Goal: Transaction & Acquisition: Purchase product/service

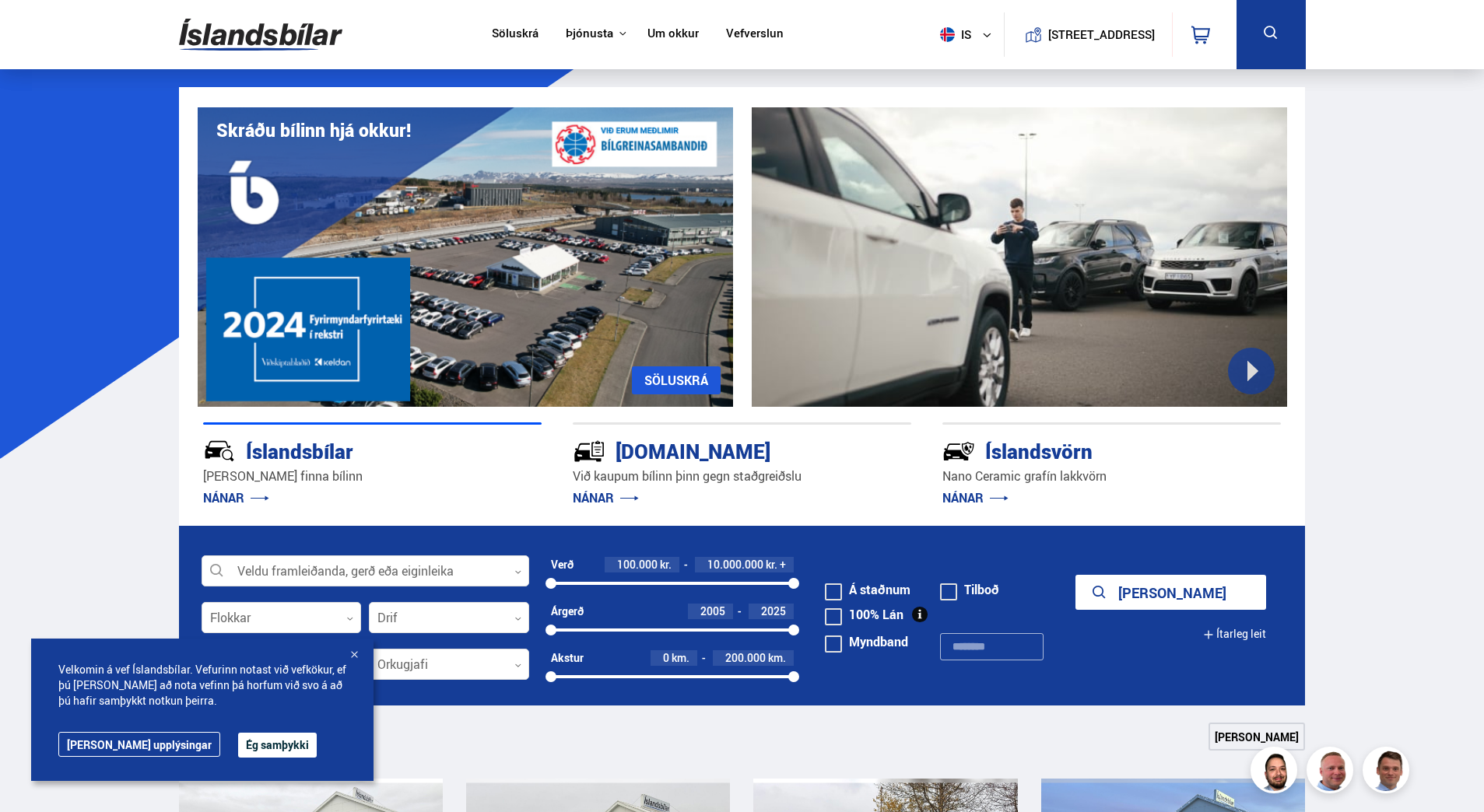
click at [357, 653] on div at bounding box center [354, 656] width 16 height 16
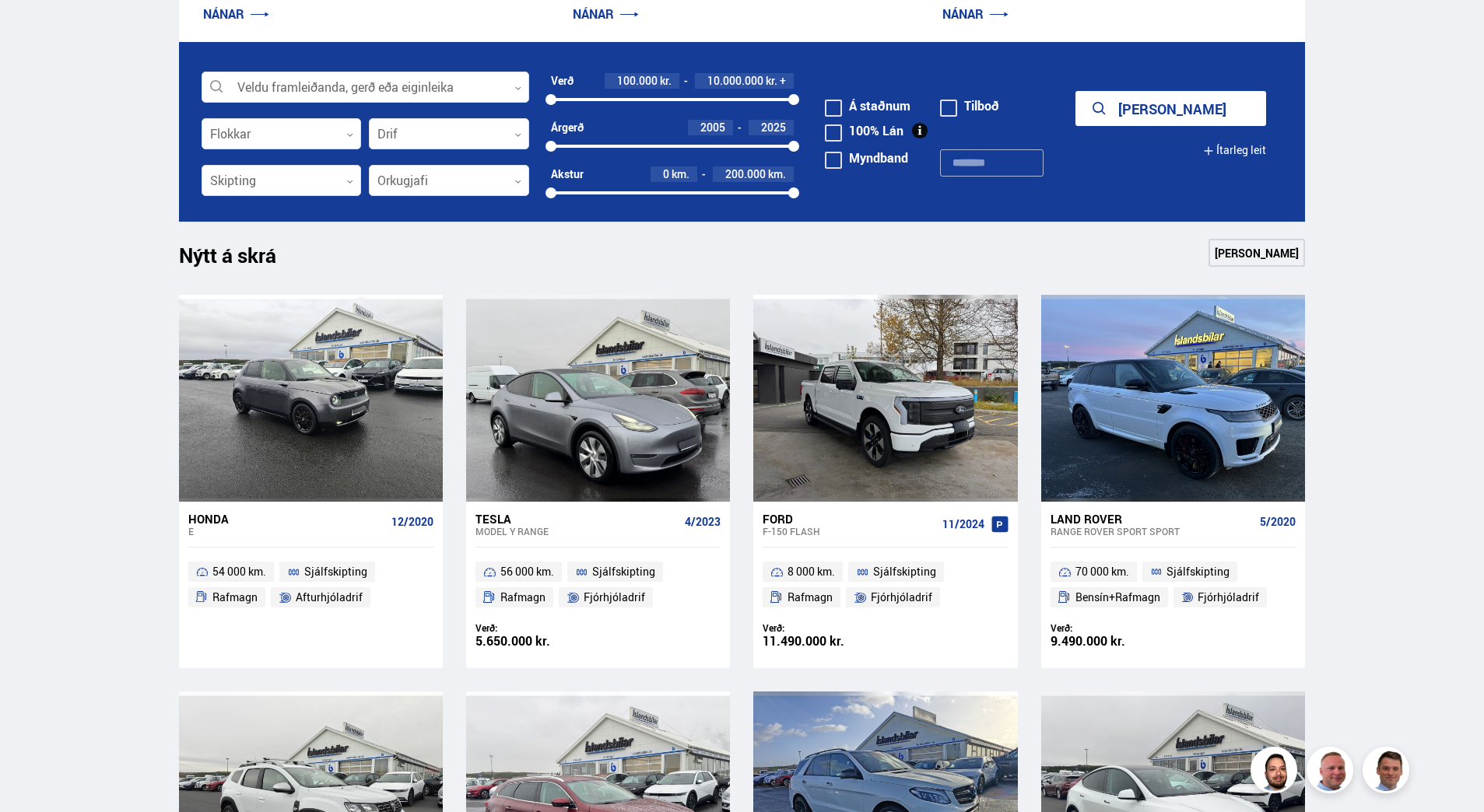
scroll to position [389, 0]
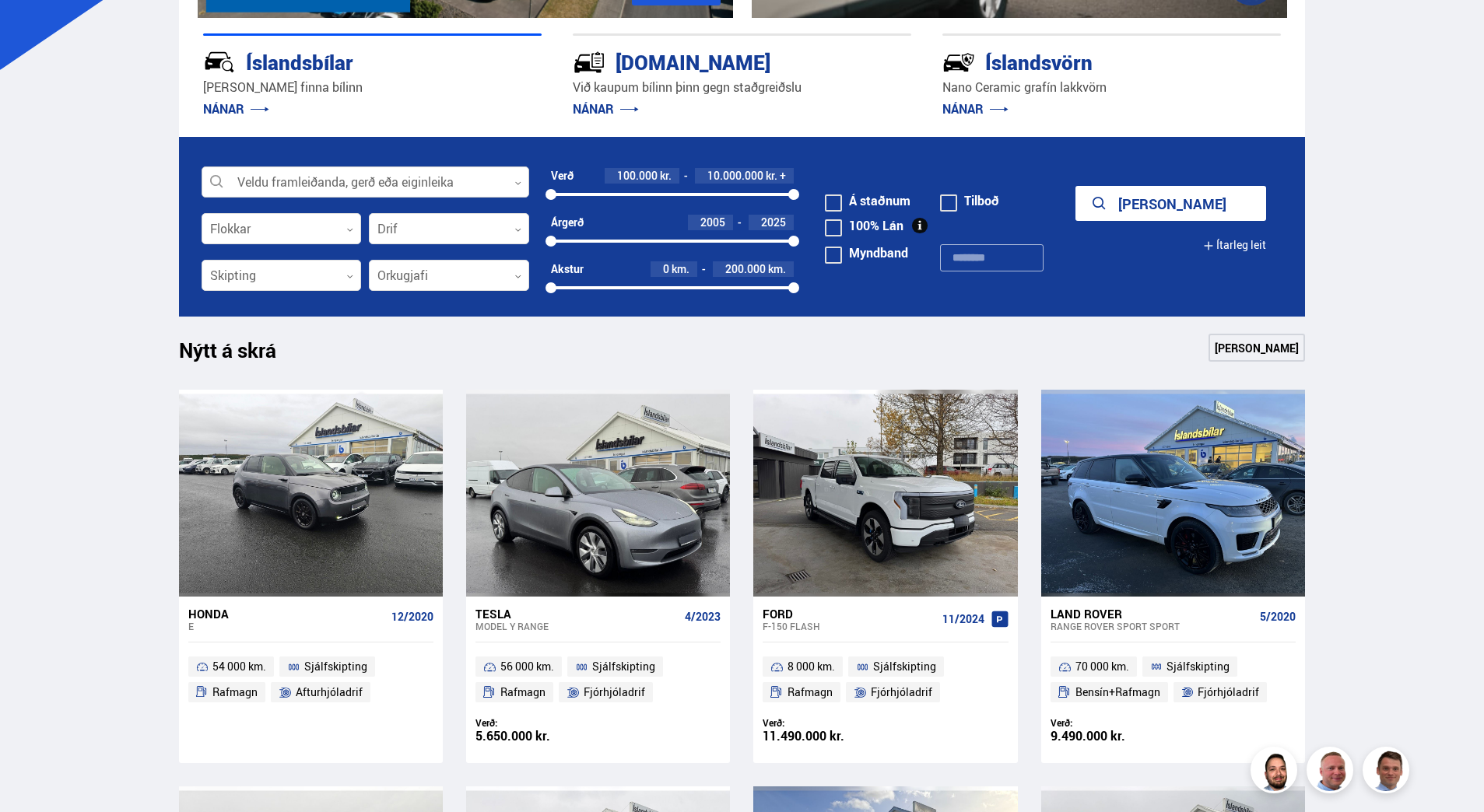
click at [318, 178] on div at bounding box center [366, 182] width 328 height 31
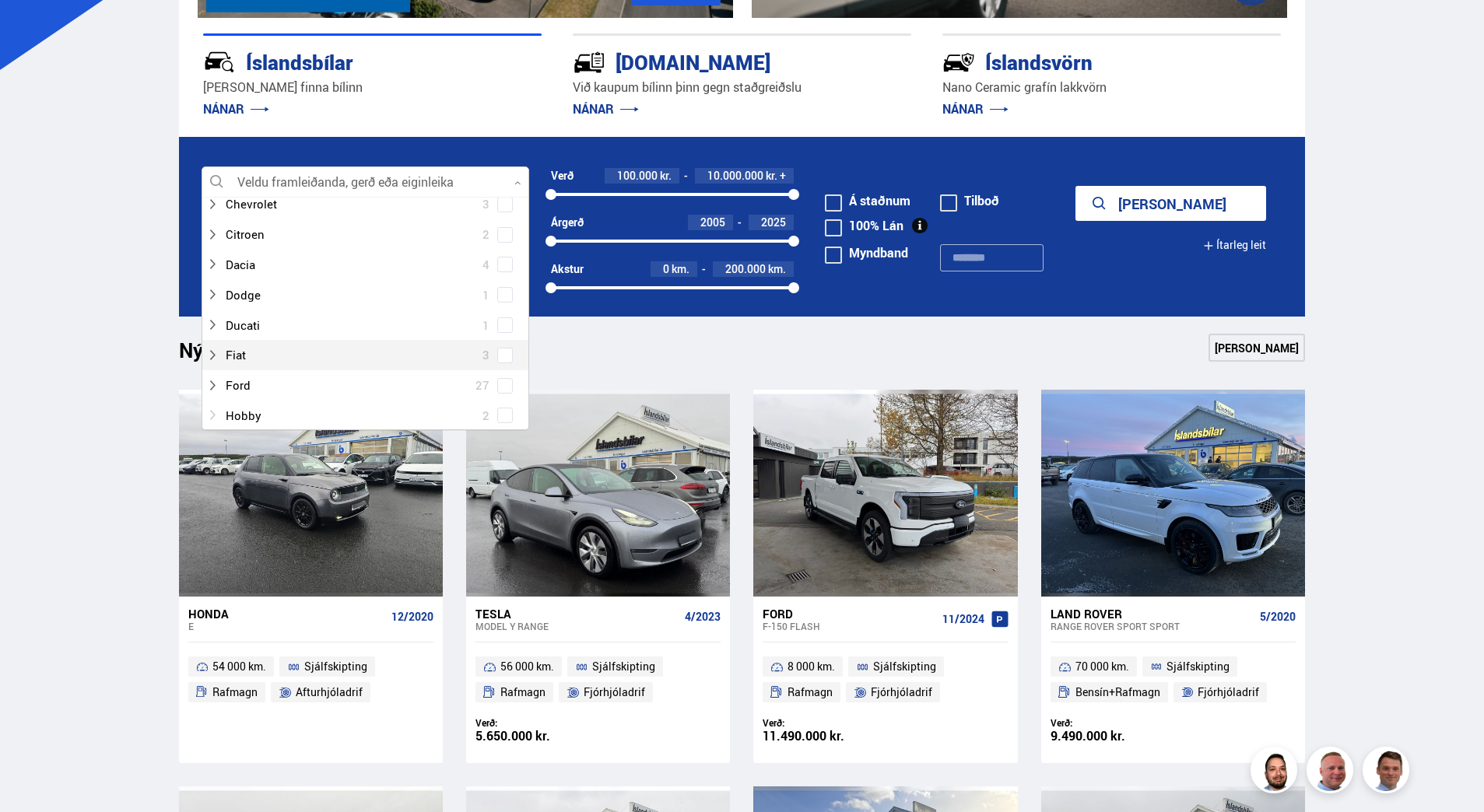
scroll to position [233, 0]
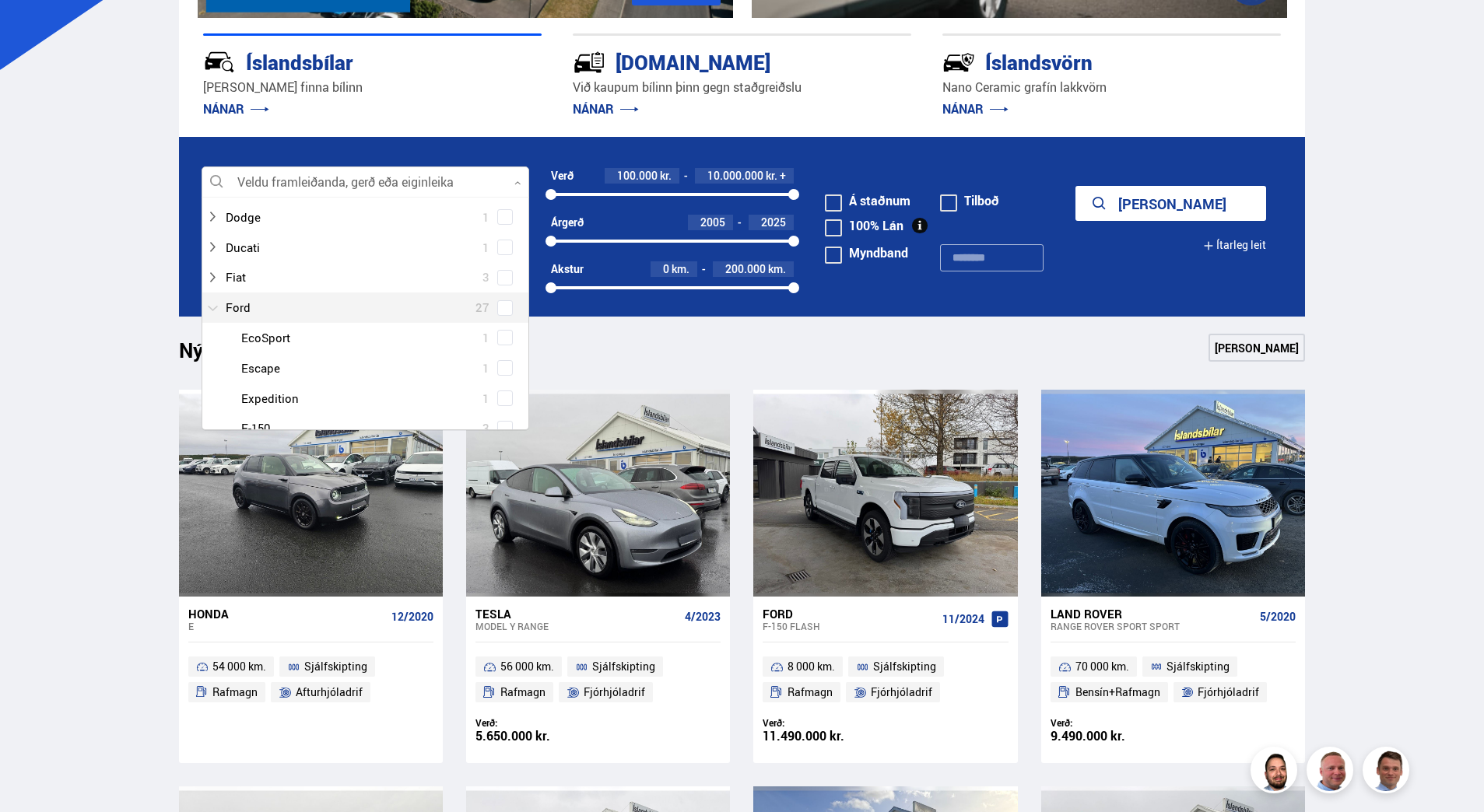
click at [235, 312] on div at bounding box center [350, 308] width 287 height 23
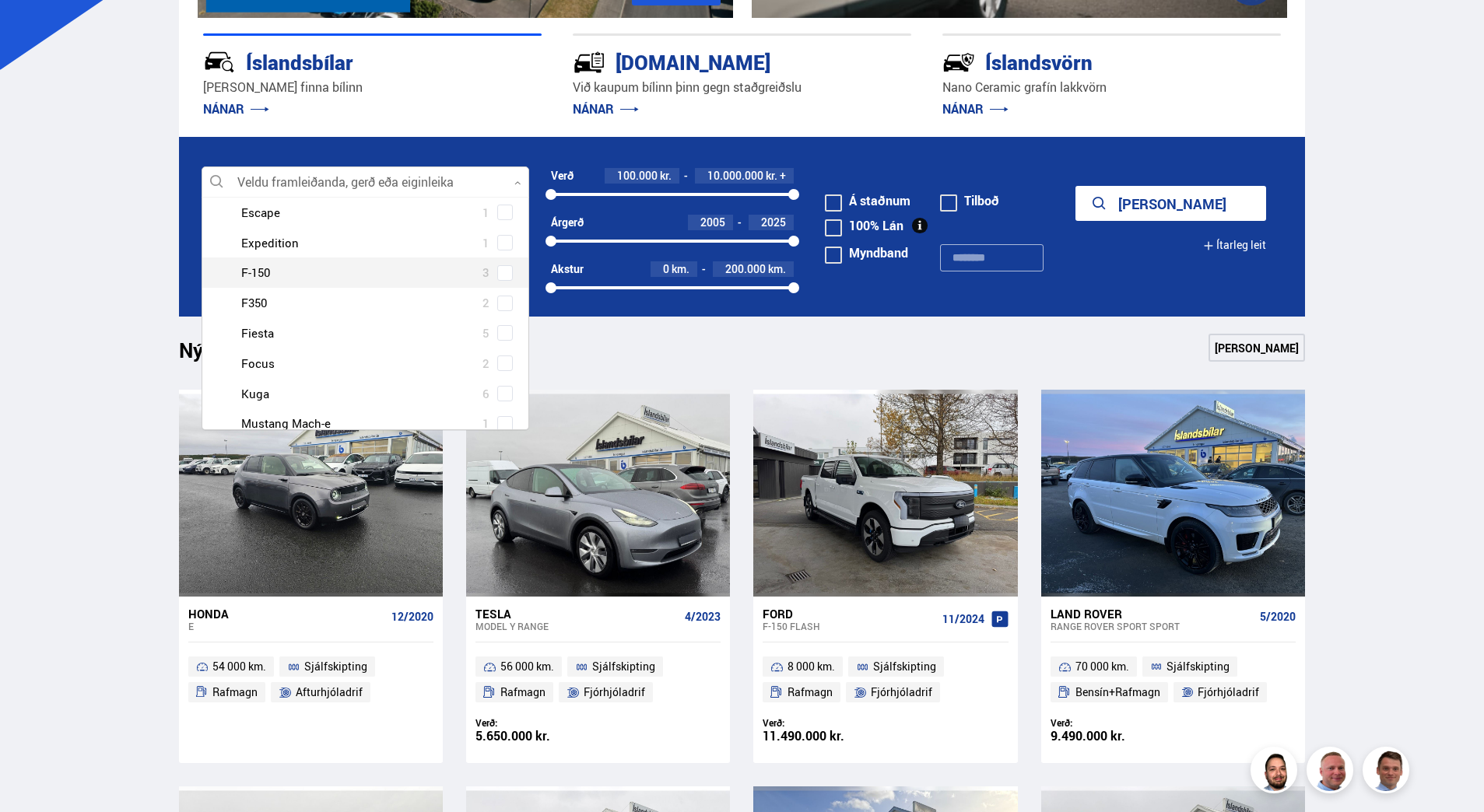
click at [258, 273] on div at bounding box center [381, 273] width 287 height 23
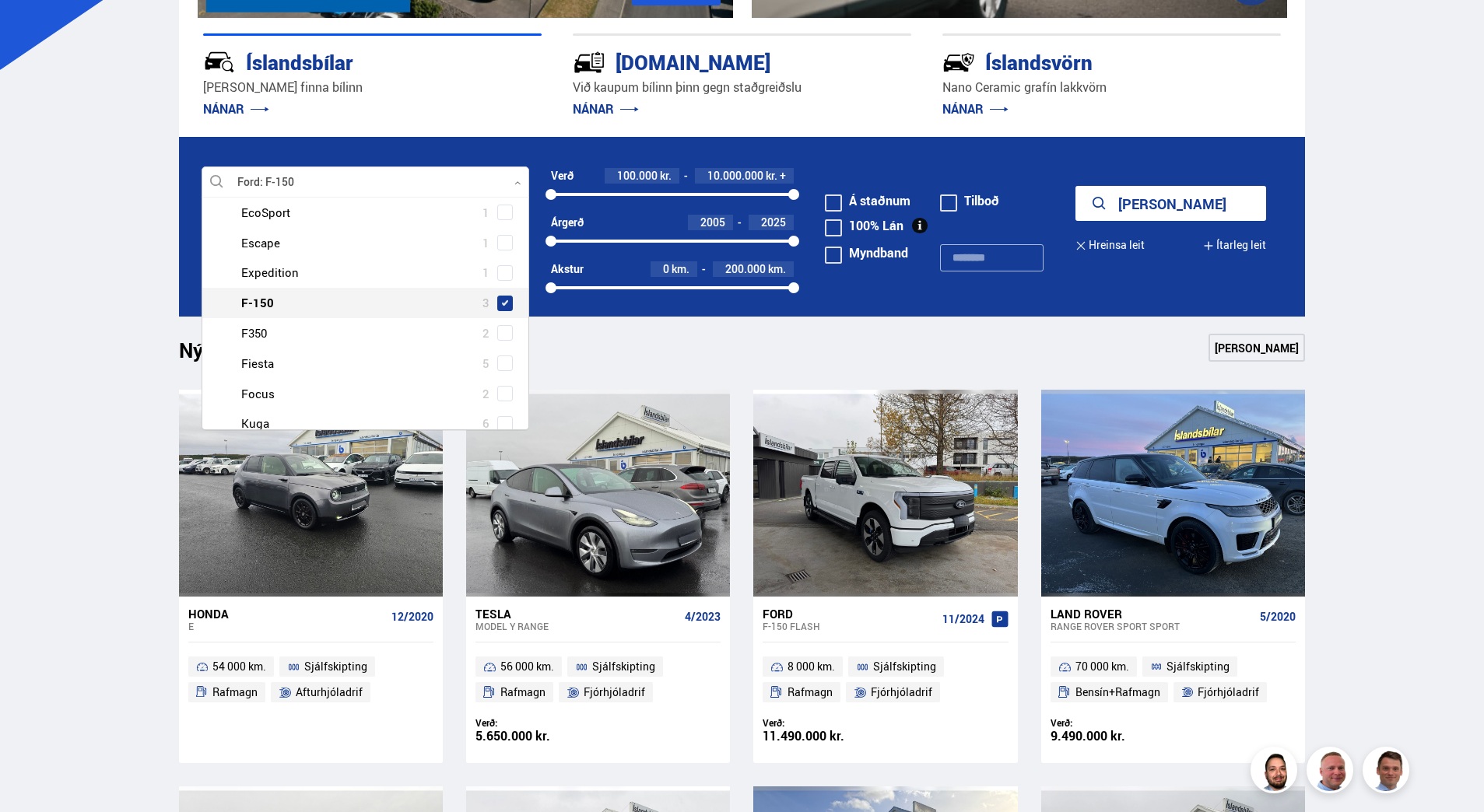
click at [502, 300] on span at bounding box center [505, 303] width 6 height 6
click at [1151, 199] on button "Sýna 3 bíla" at bounding box center [1171, 203] width 190 height 35
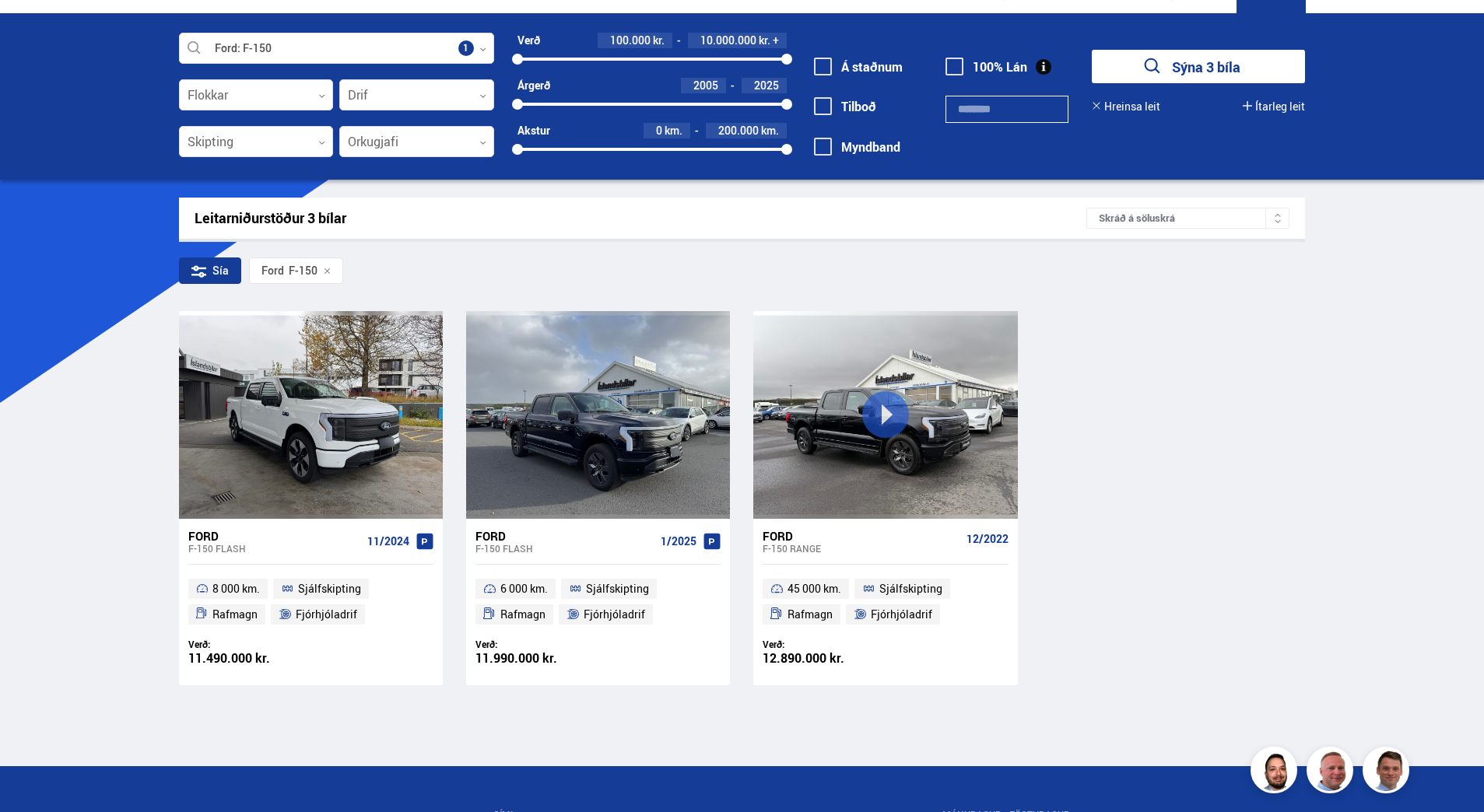
scroll to position [78, 0]
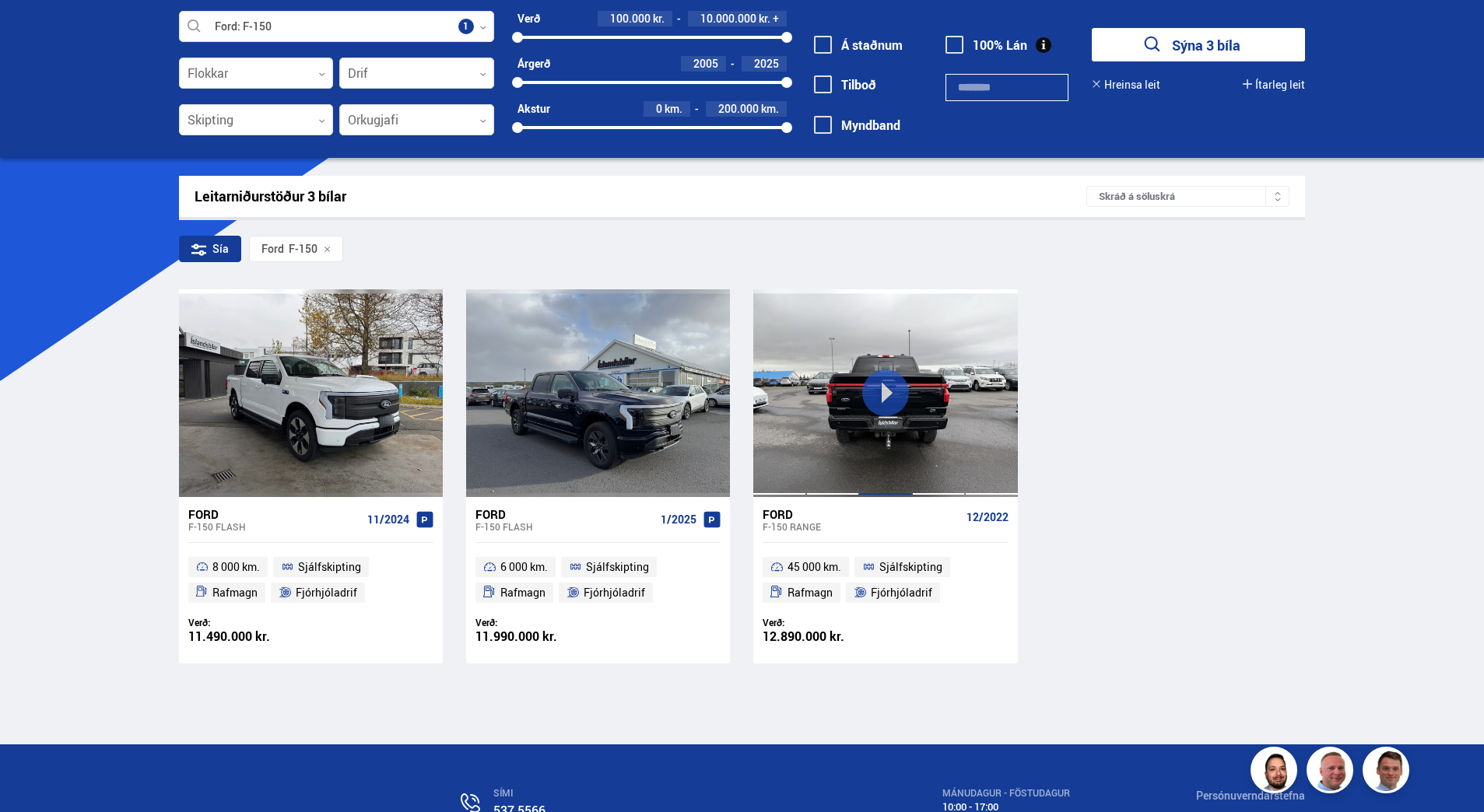
click at [889, 394] on div at bounding box center [886, 393] width 53 height 207
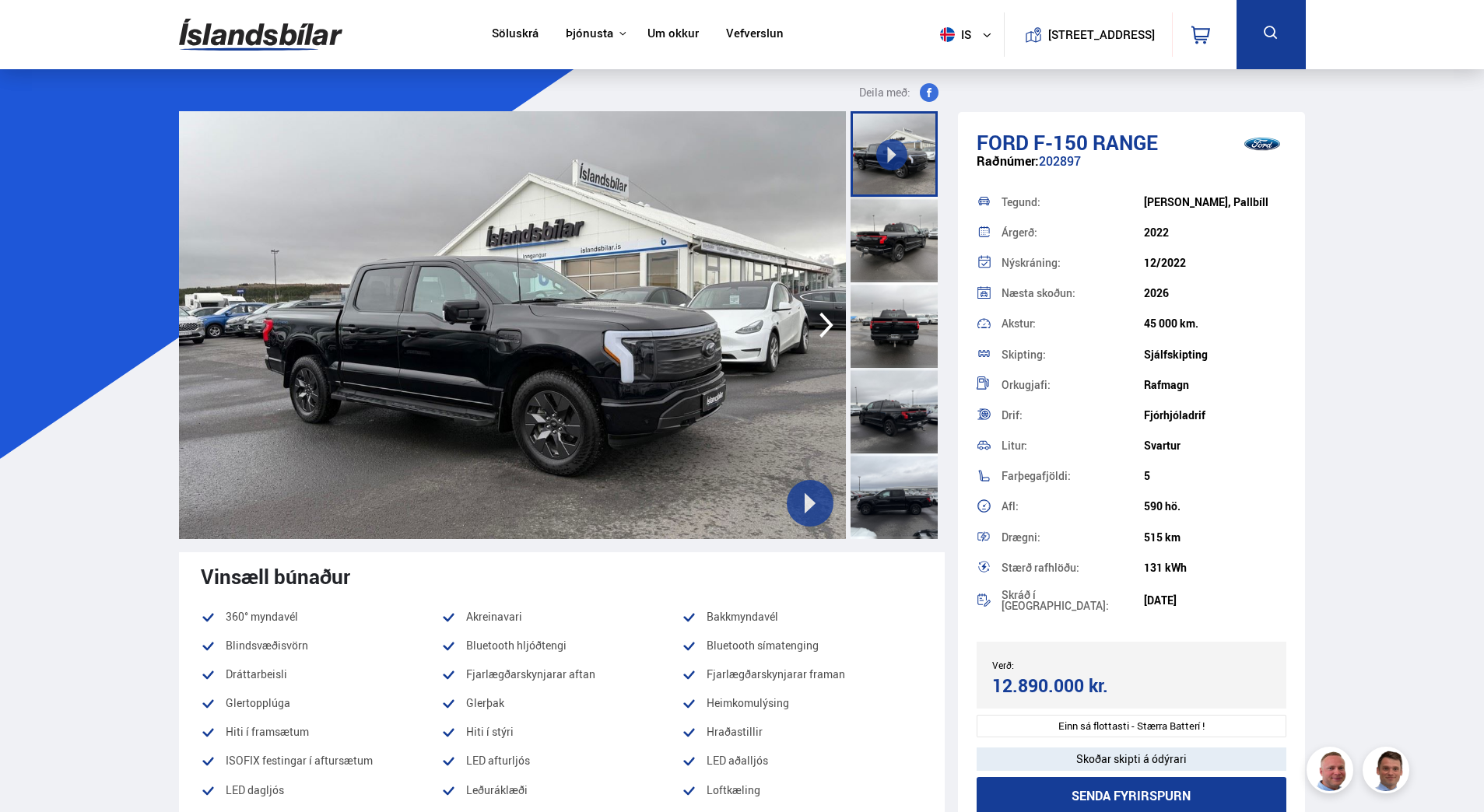
click at [823, 329] on icon "button" at bounding box center [826, 325] width 31 height 37
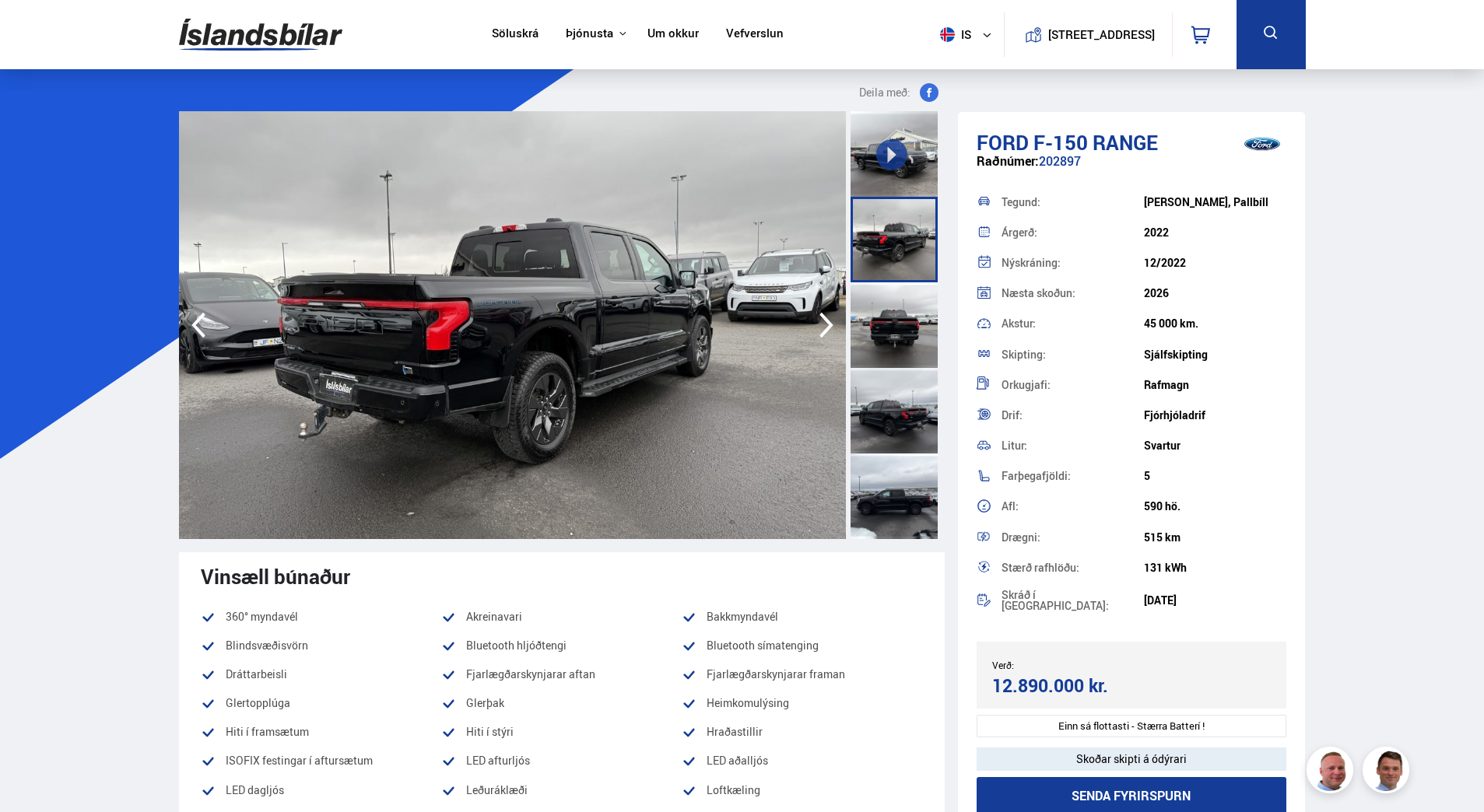
click at [823, 329] on icon "button" at bounding box center [826, 325] width 31 height 37
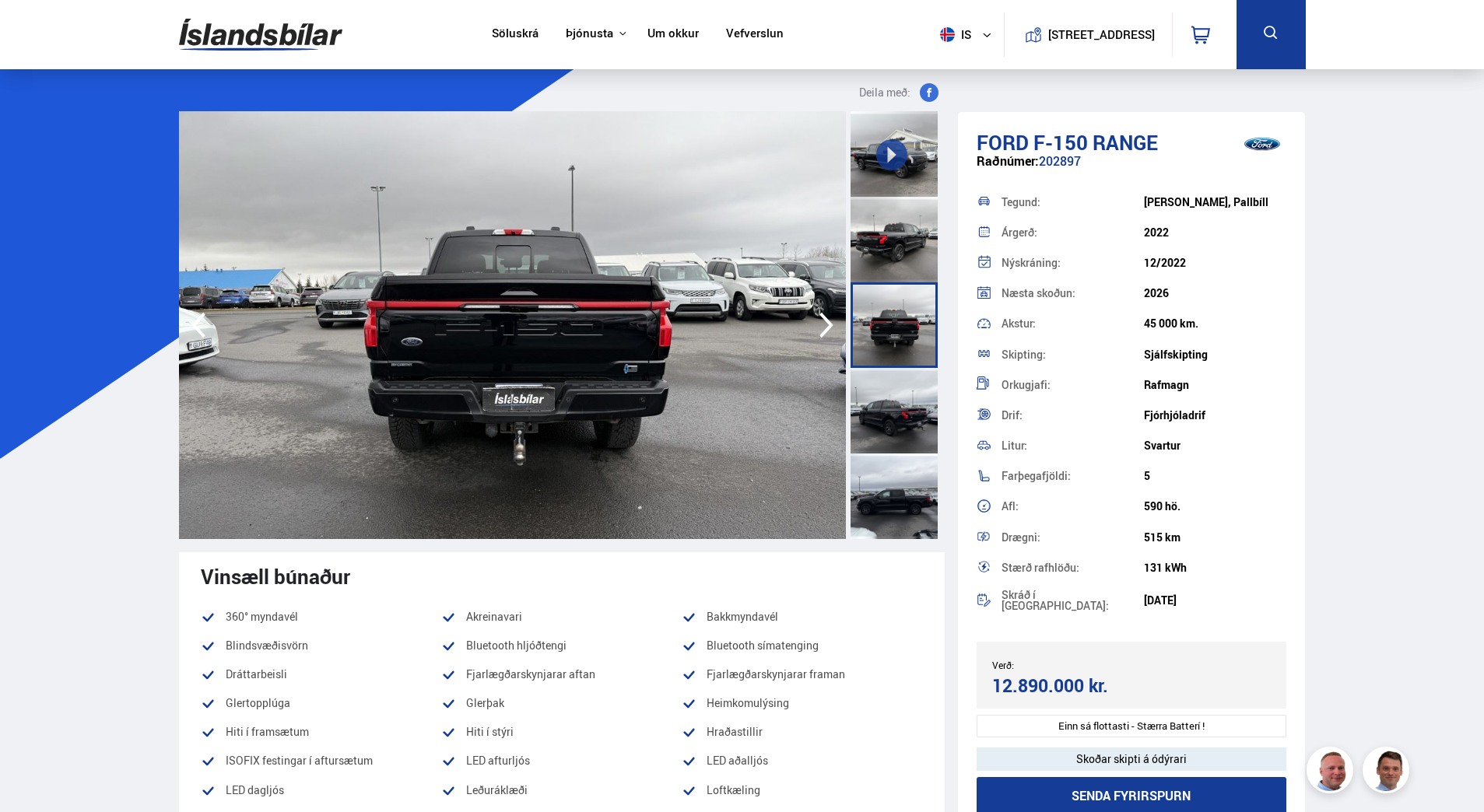
click at [823, 329] on icon "button" at bounding box center [826, 325] width 31 height 37
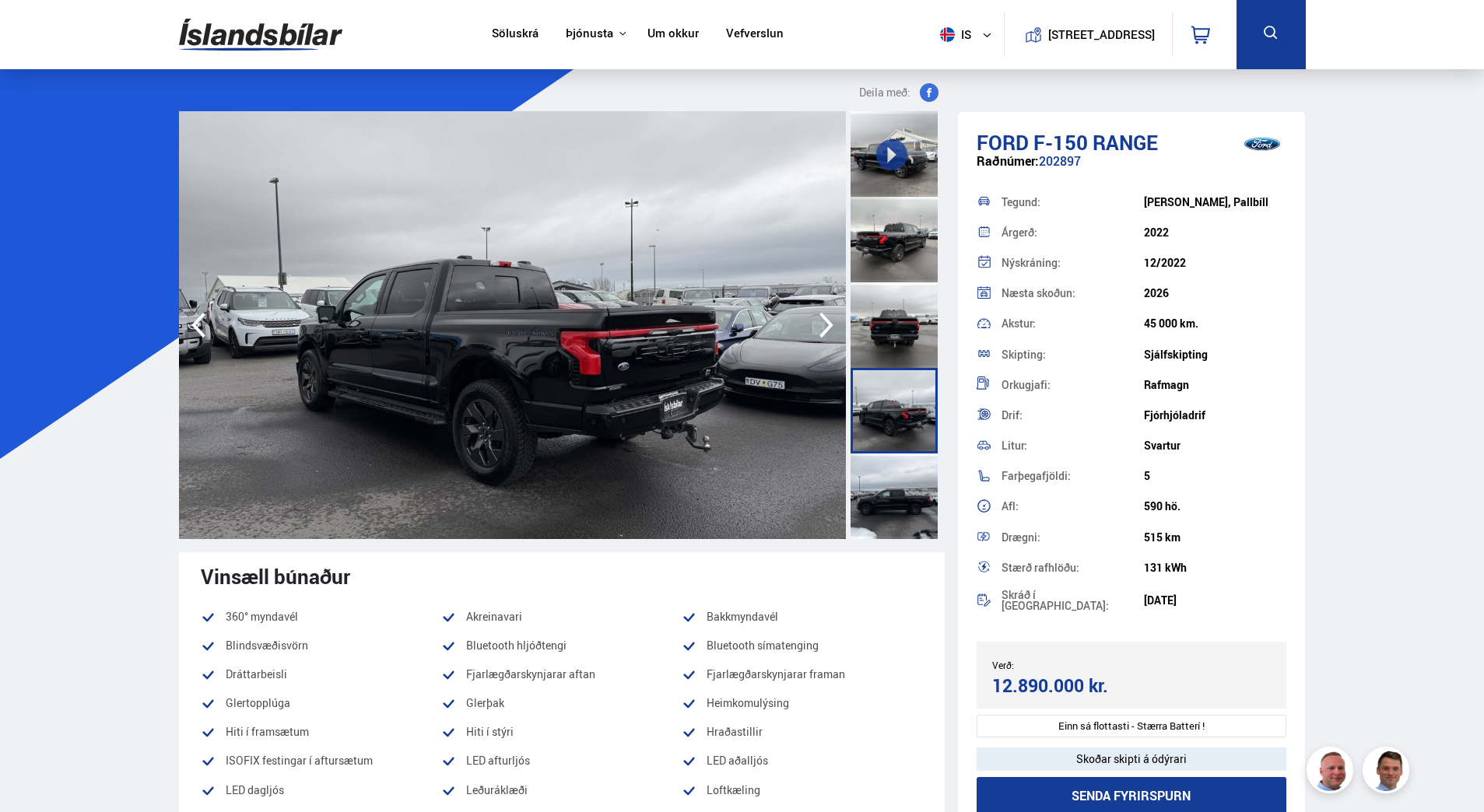
click at [823, 329] on icon "button" at bounding box center [826, 325] width 31 height 37
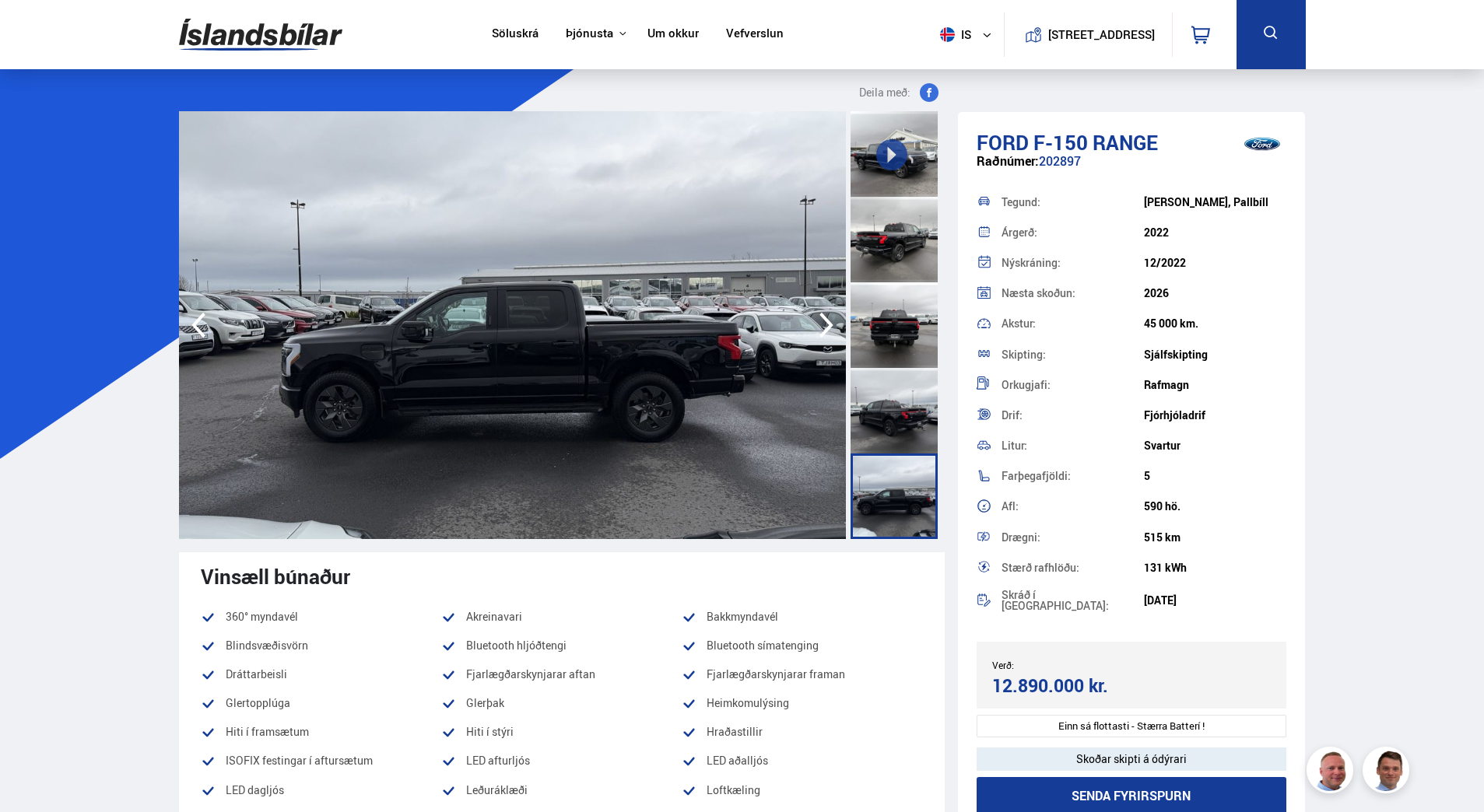
click at [823, 329] on icon "button" at bounding box center [826, 325] width 31 height 37
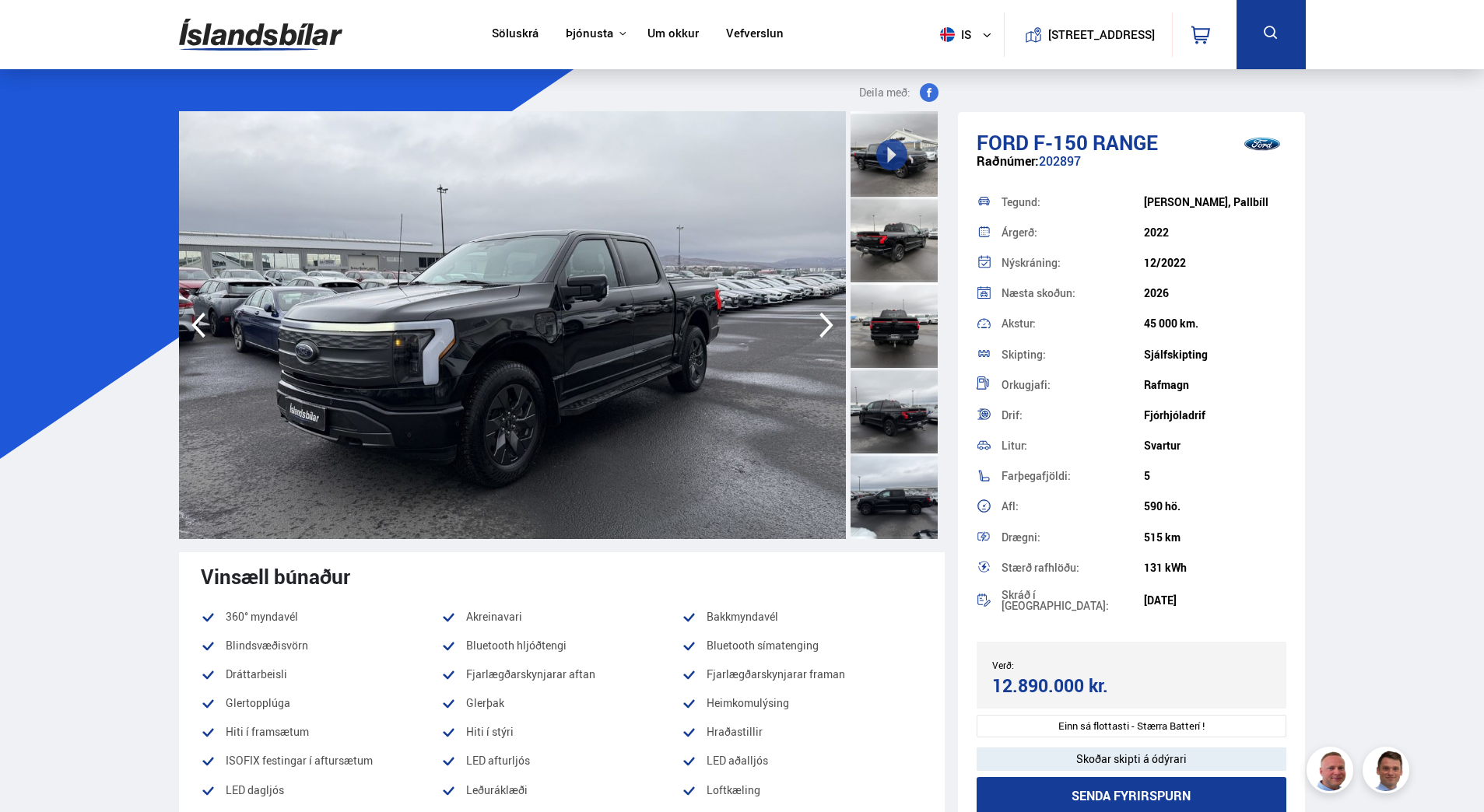
click at [823, 329] on icon "button" at bounding box center [826, 325] width 31 height 37
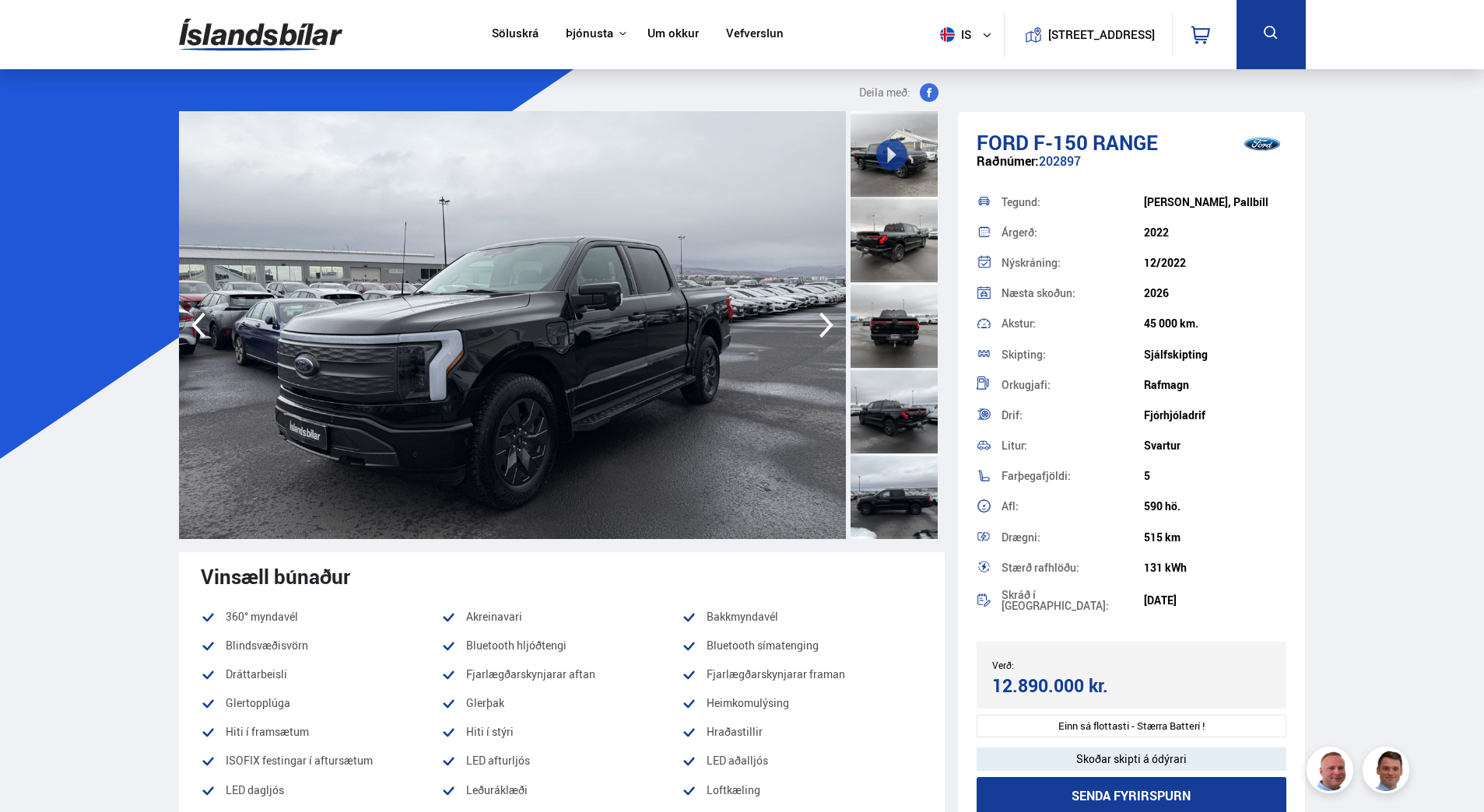
click at [823, 329] on icon "button" at bounding box center [826, 325] width 31 height 37
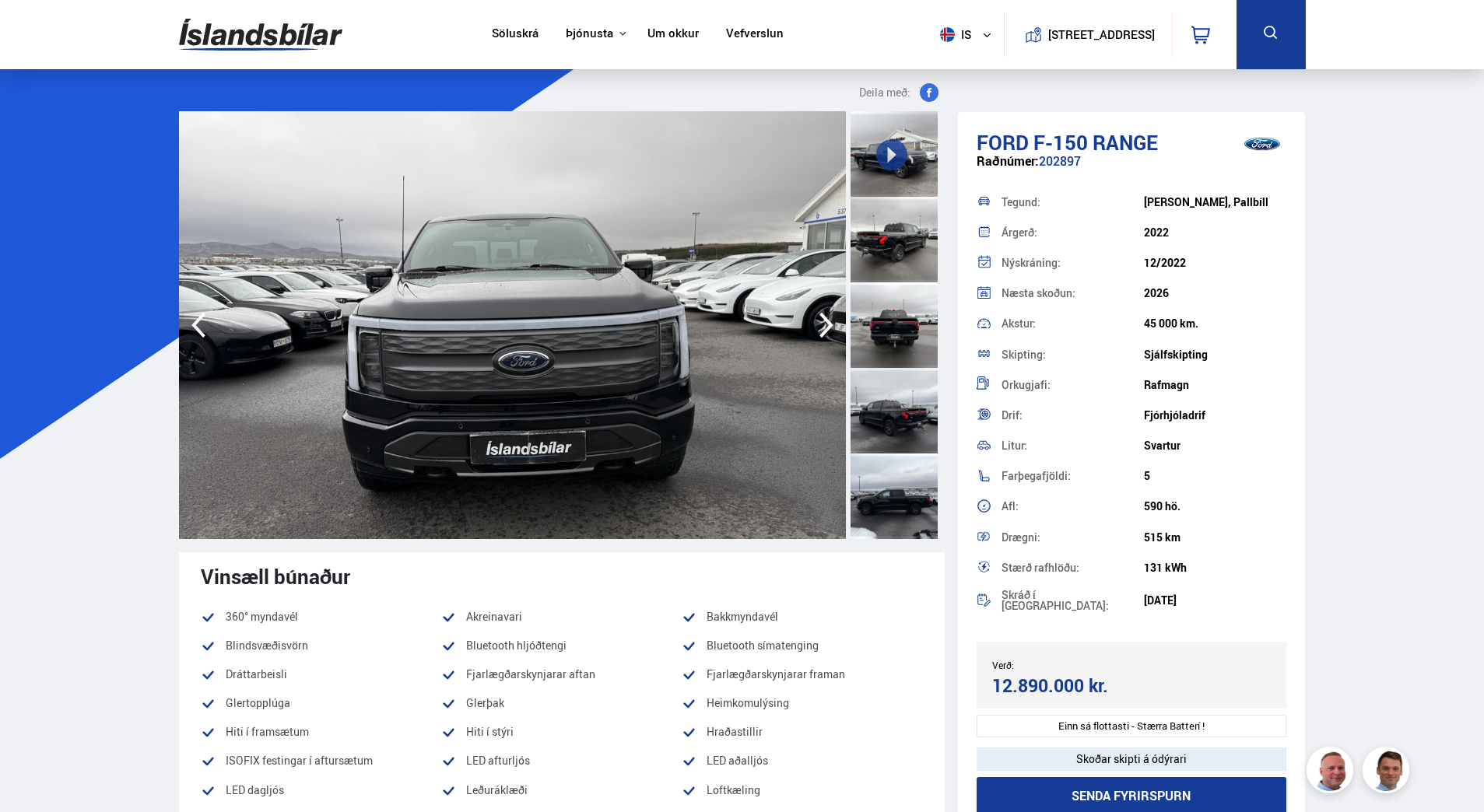
click at [823, 329] on icon "button" at bounding box center [826, 325] width 31 height 37
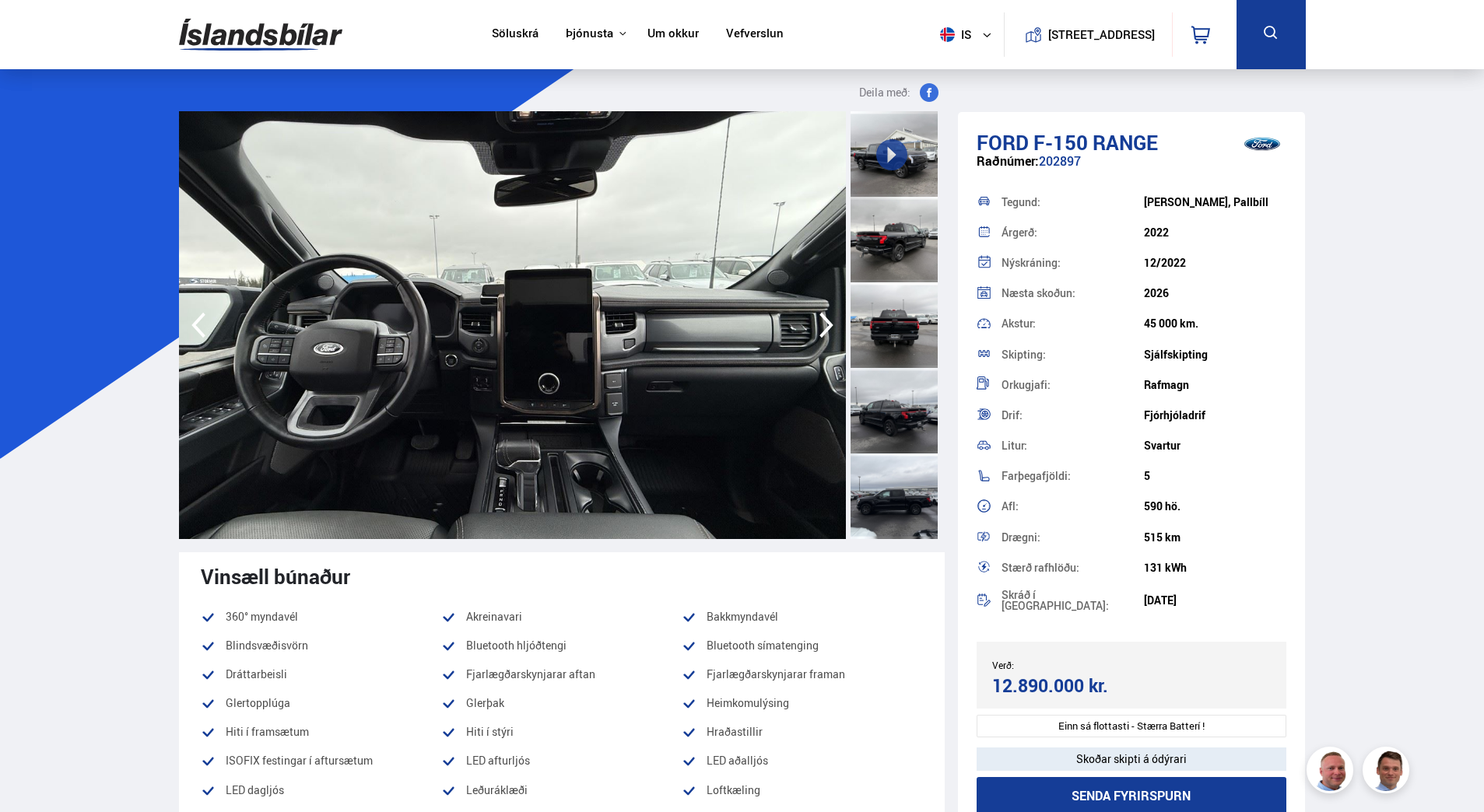
click at [823, 329] on icon "button" at bounding box center [826, 325] width 31 height 37
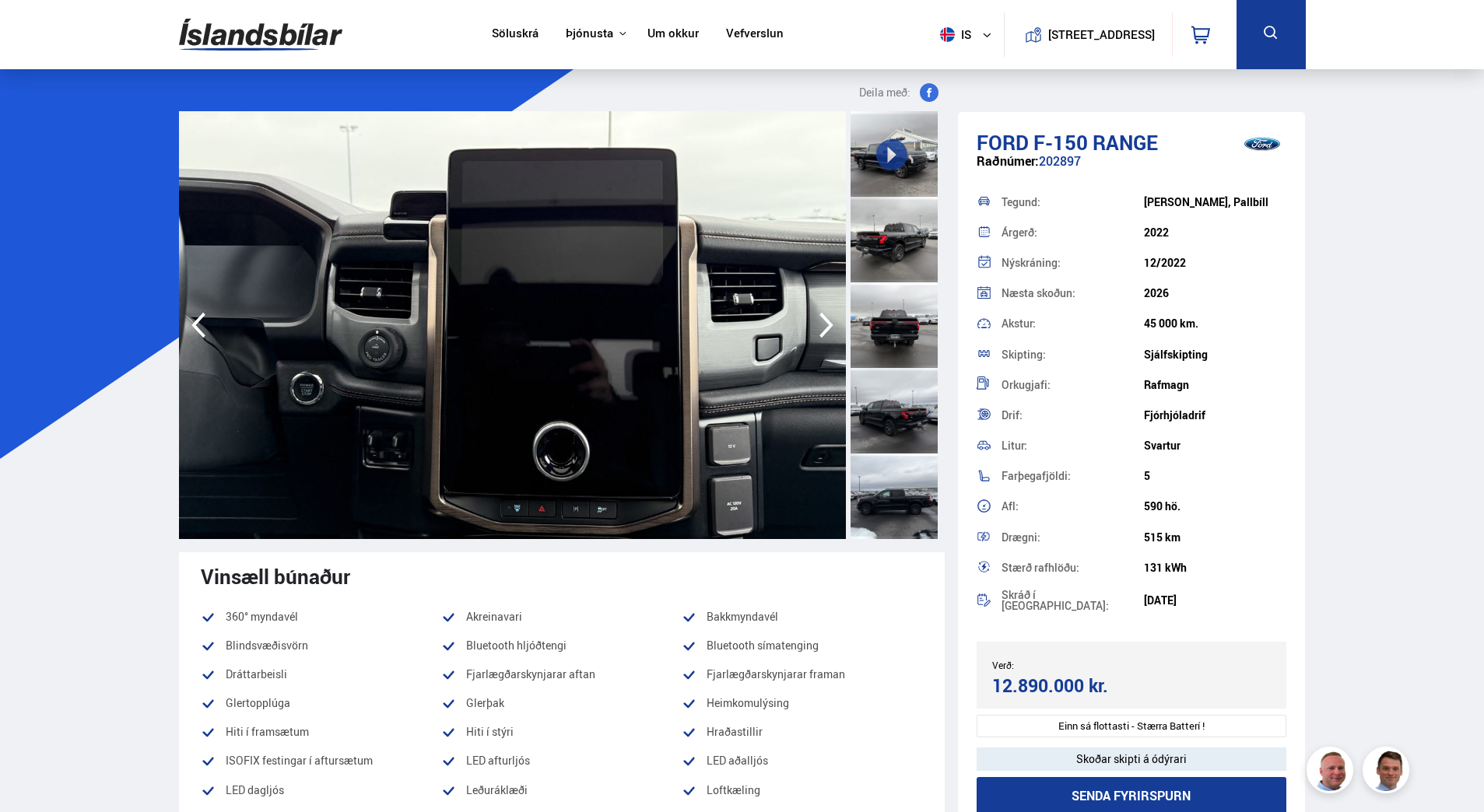
click at [823, 329] on icon "button" at bounding box center [826, 325] width 31 height 37
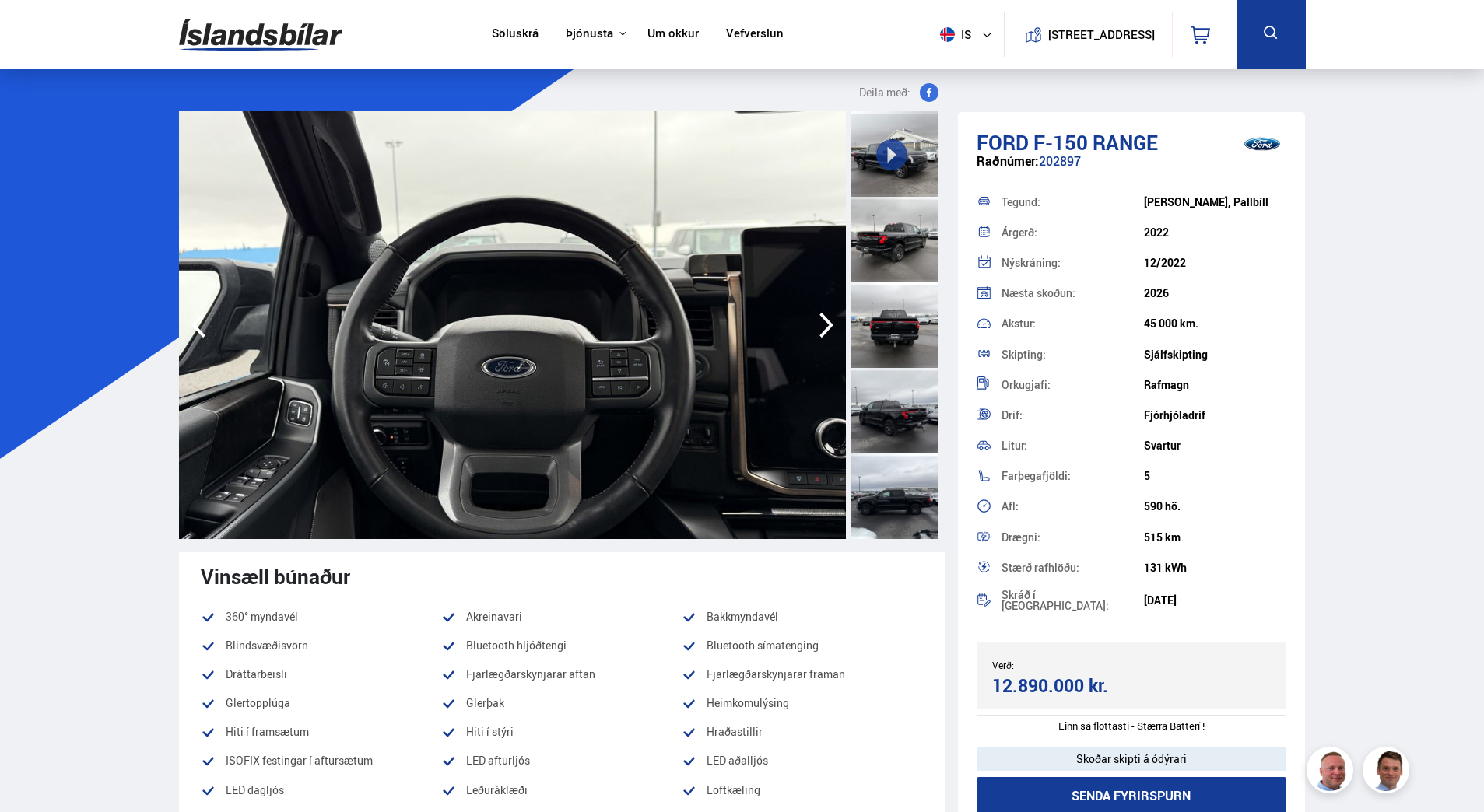
click at [823, 329] on icon "button" at bounding box center [826, 325] width 31 height 37
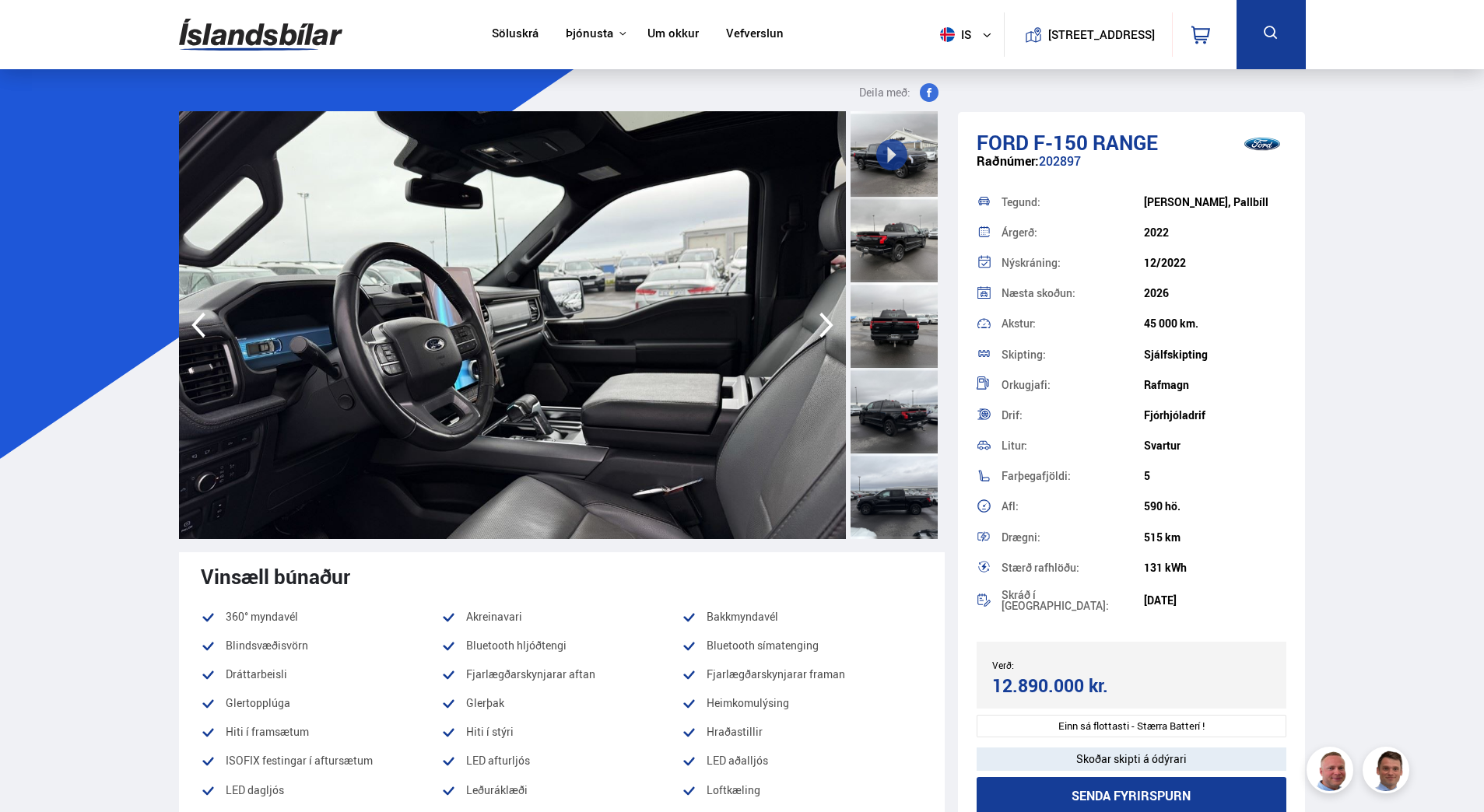
click at [823, 329] on icon "button" at bounding box center [826, 325] width 31 height 37
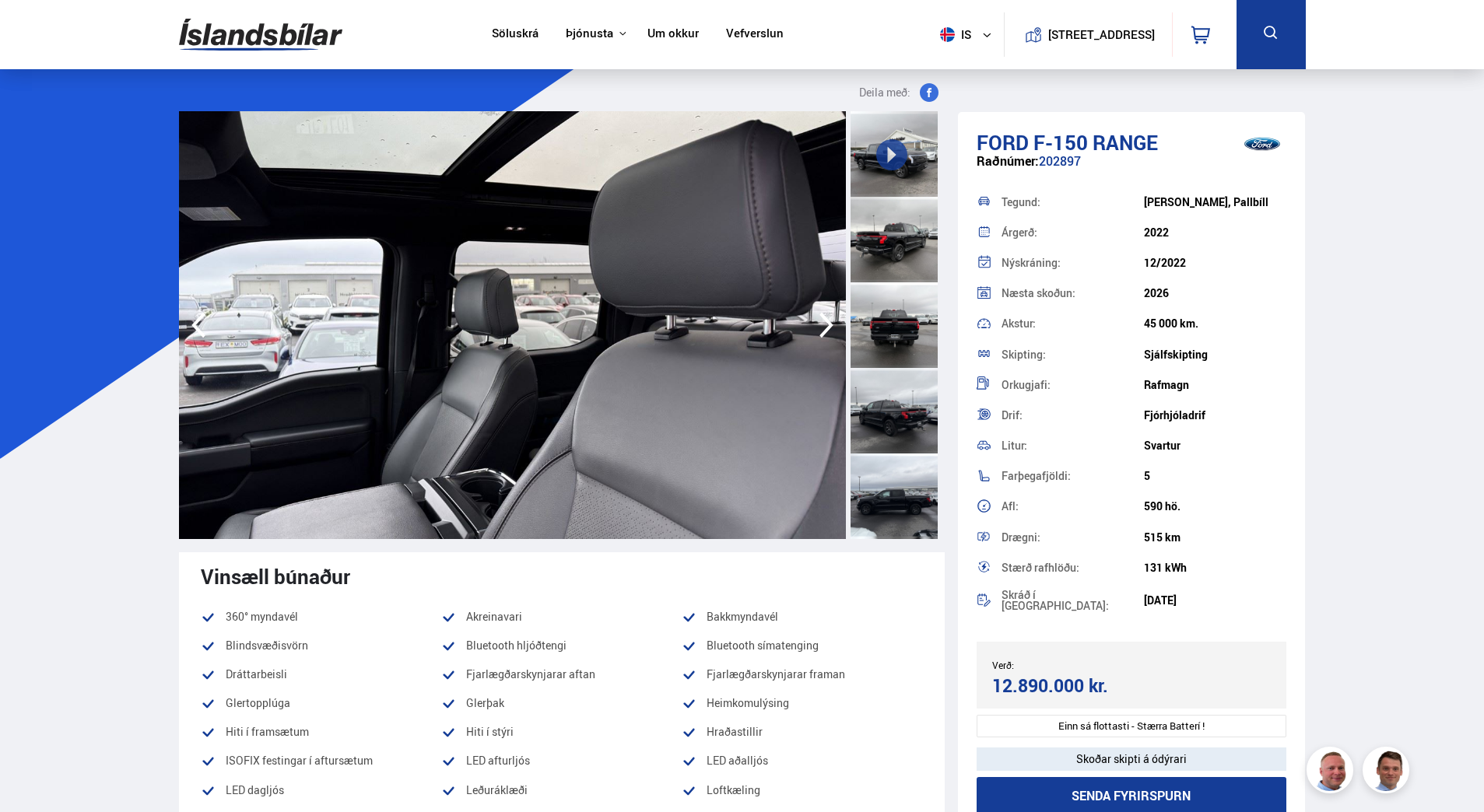
click at [823, 329] on icon "button" at bounding box center [826, 325] width 31 height 37
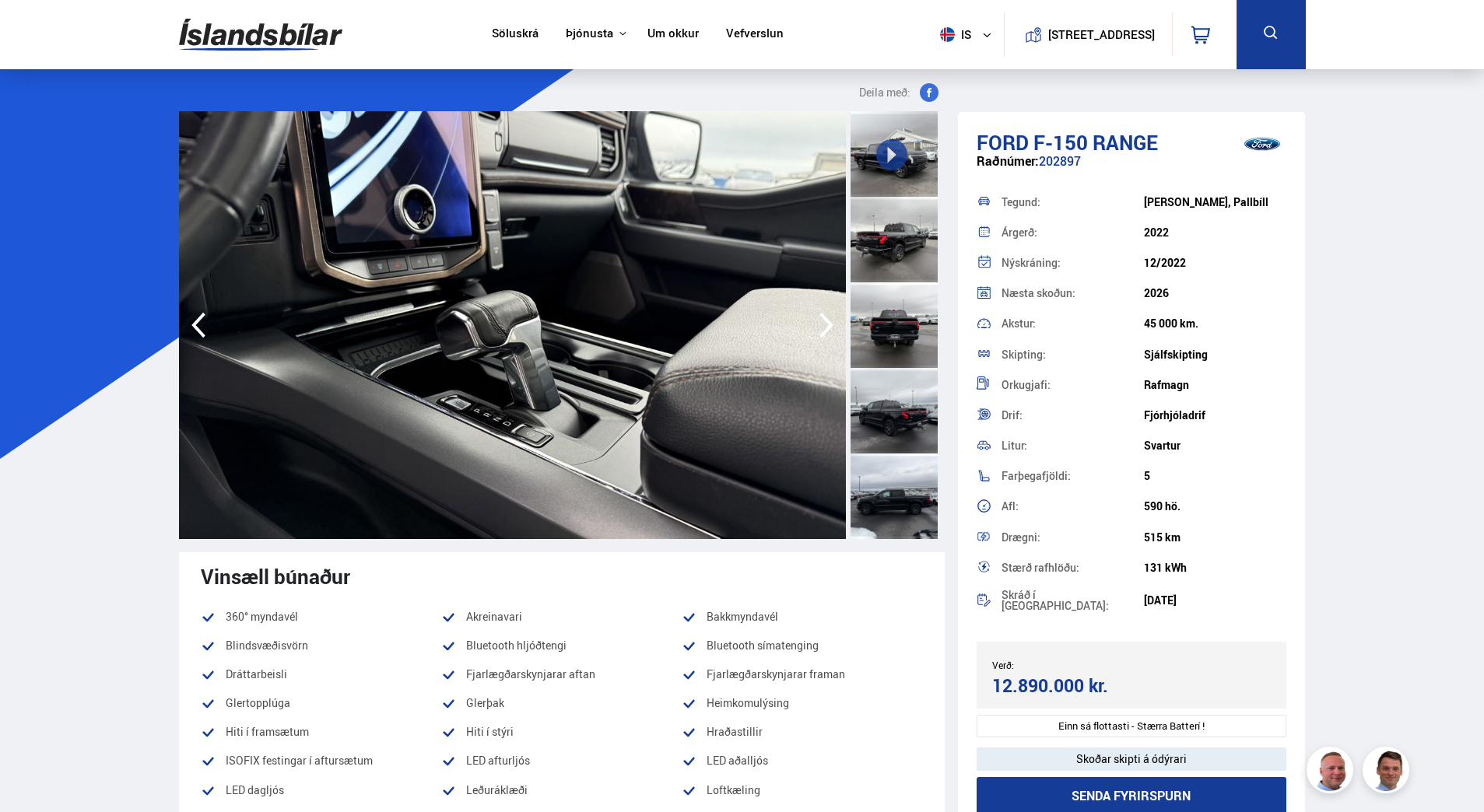
click at [823, 329] on icon "button" at bounding box center [826, 325] width 31 height 37
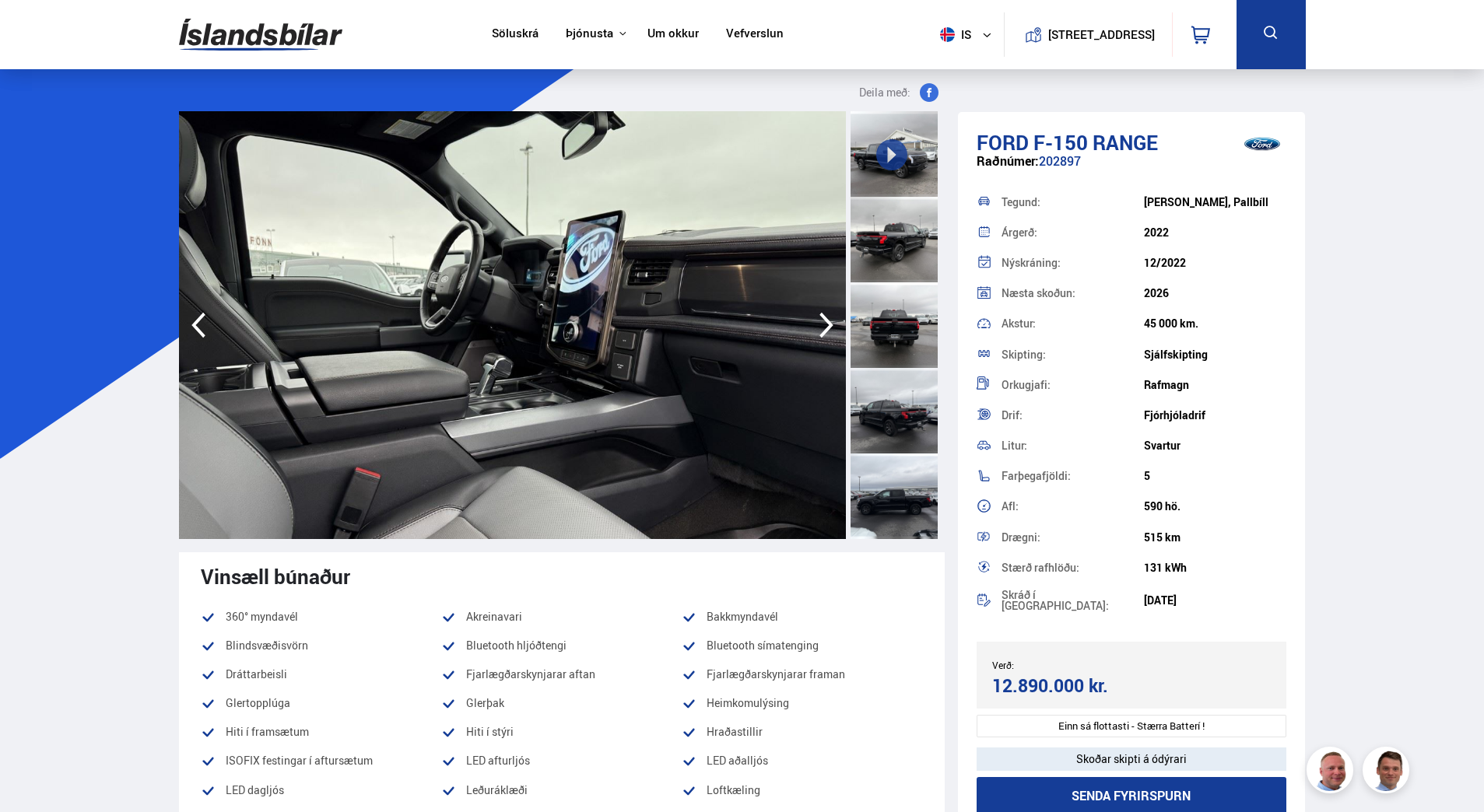
scroll to position [244, 0]
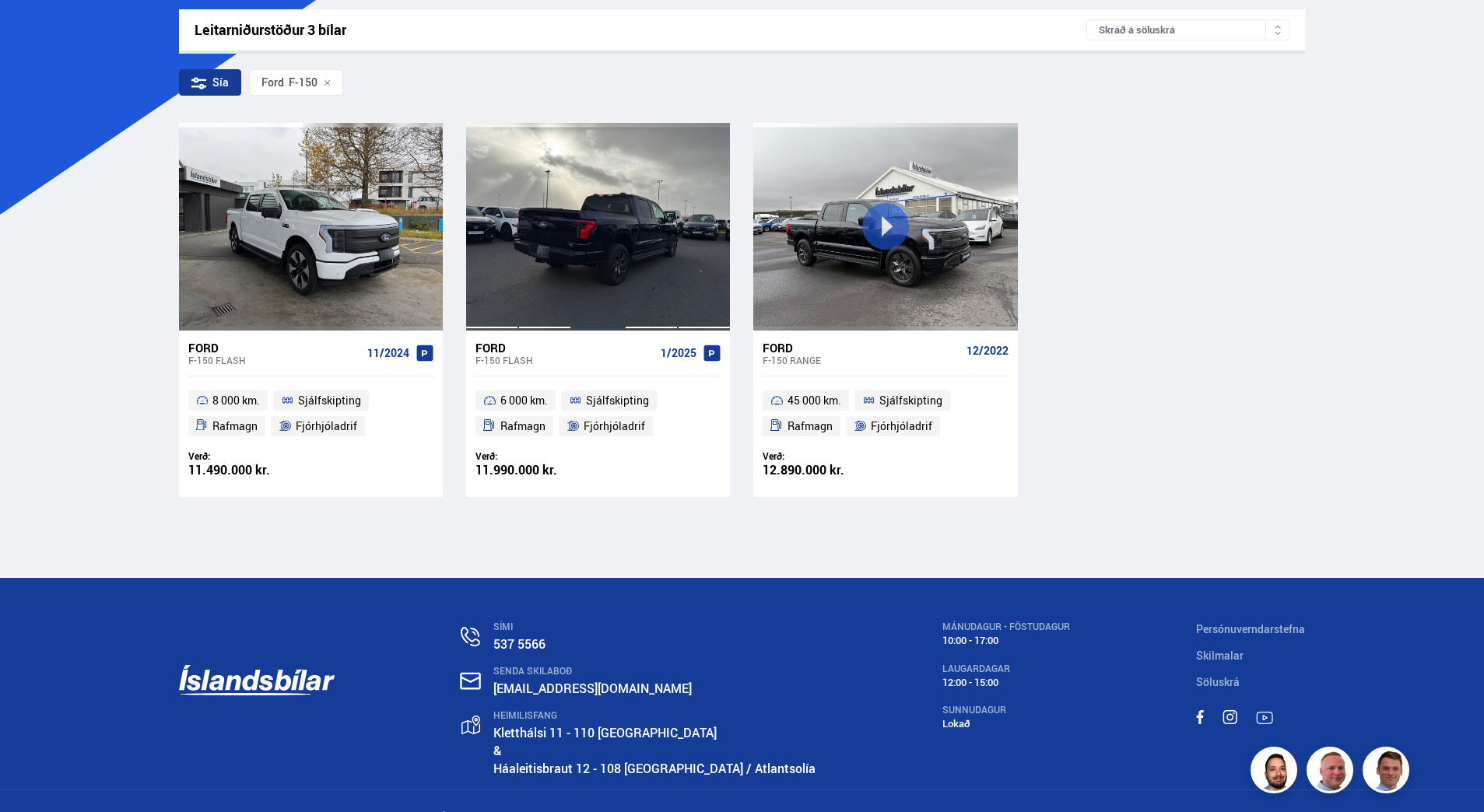
click at [582, 243] on div at bounding box center [597, 226] width 53 height 207
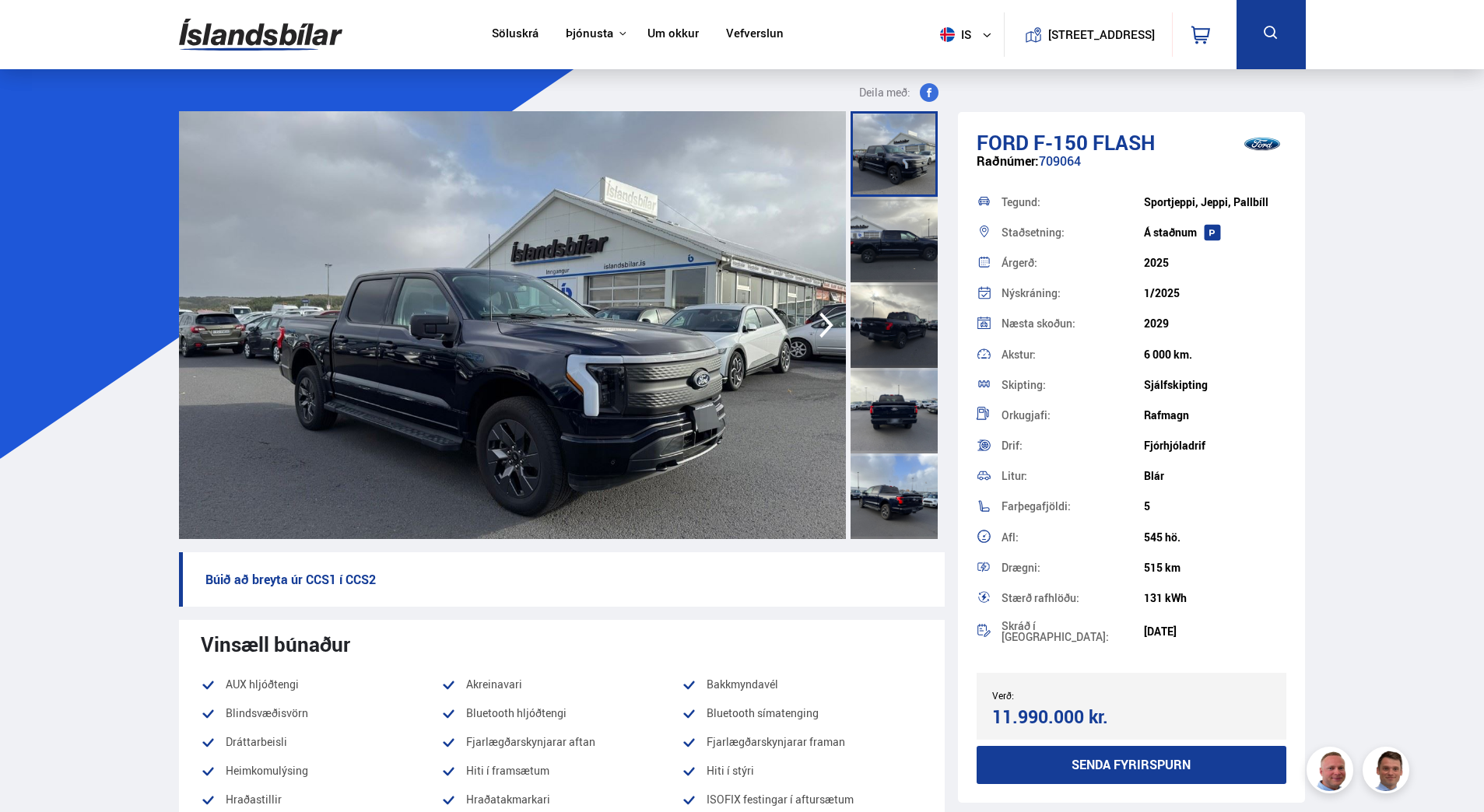
click at [823, 324] on icon "button" at bounding box center [826, 325] width 31 height 37
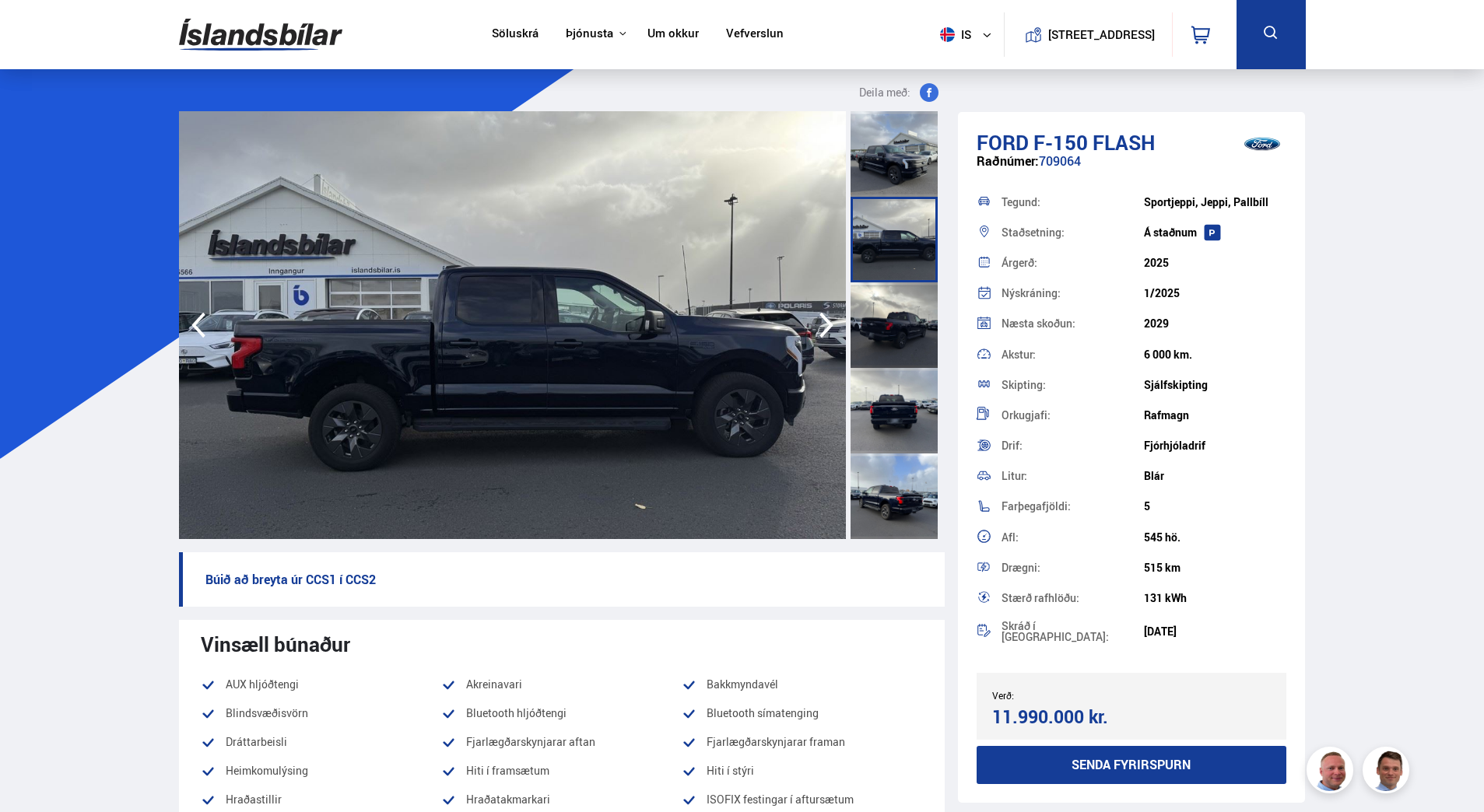
click at [823, 324] on icon "button" at bounding box center [826, 325] width 31 height 37
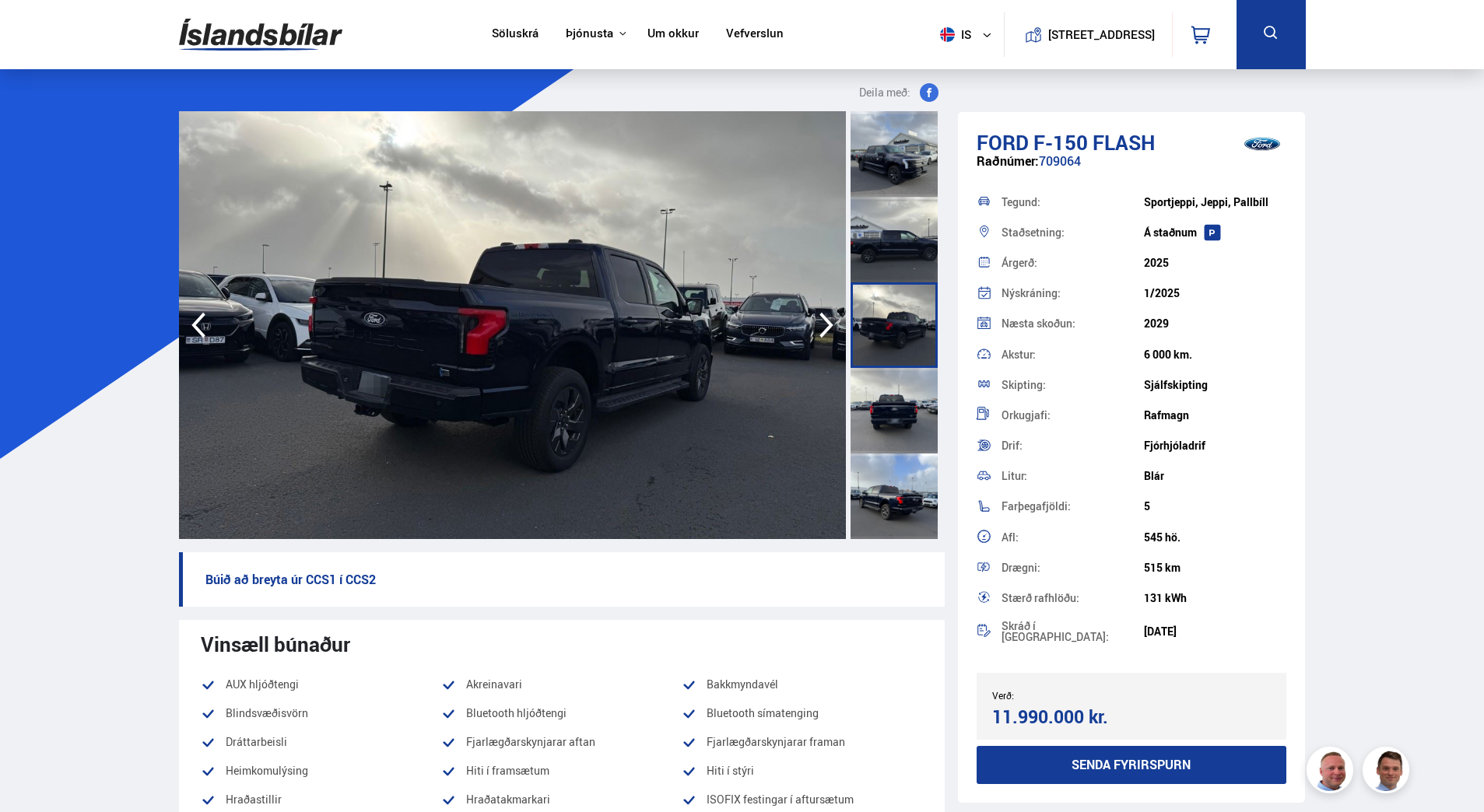
click at [823, 324] on icon "button" at bounding box center [826, 325] width 31 height 37
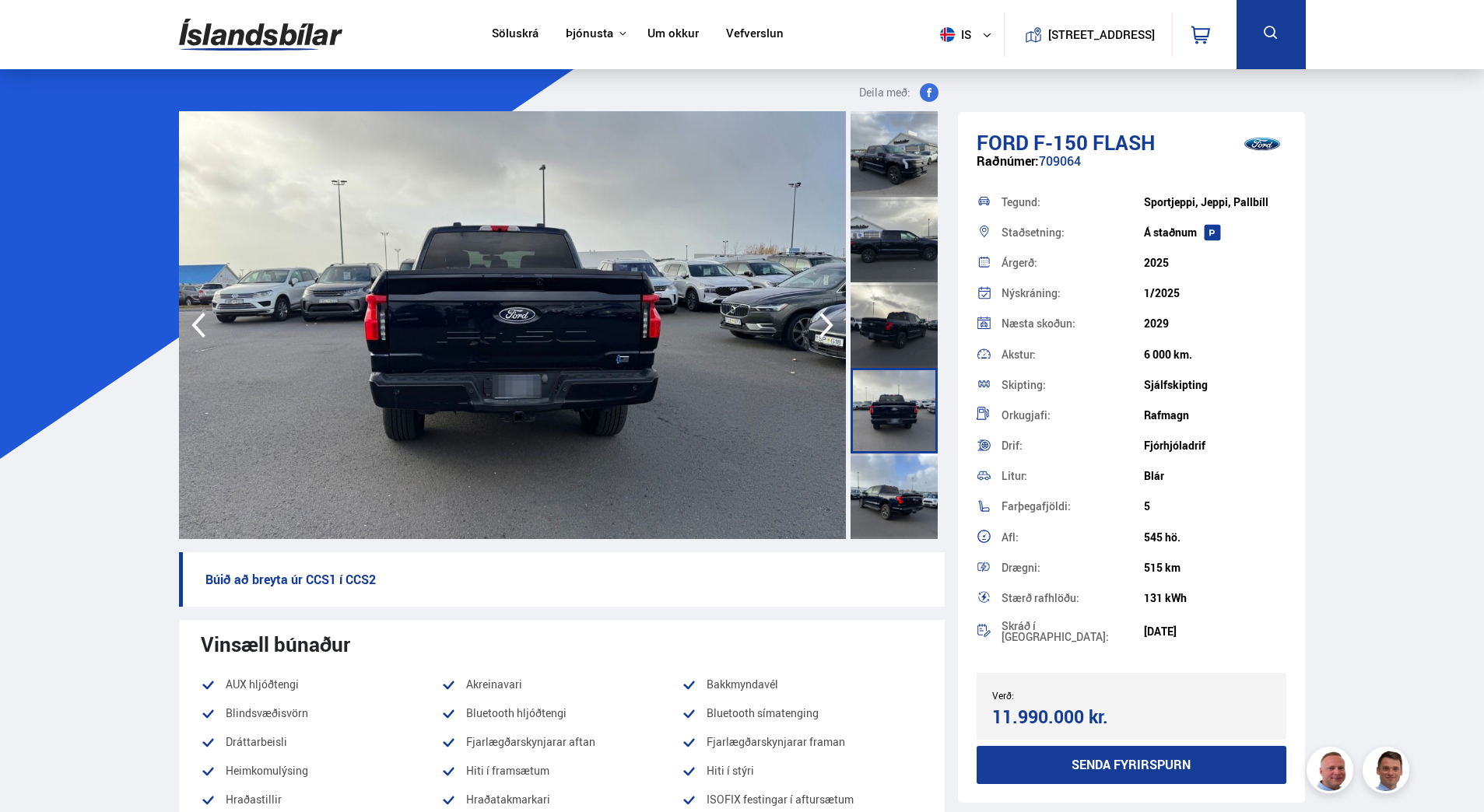
click at [823, 324] on icon "button" at bounding box center [826, 325] width 31 height 37
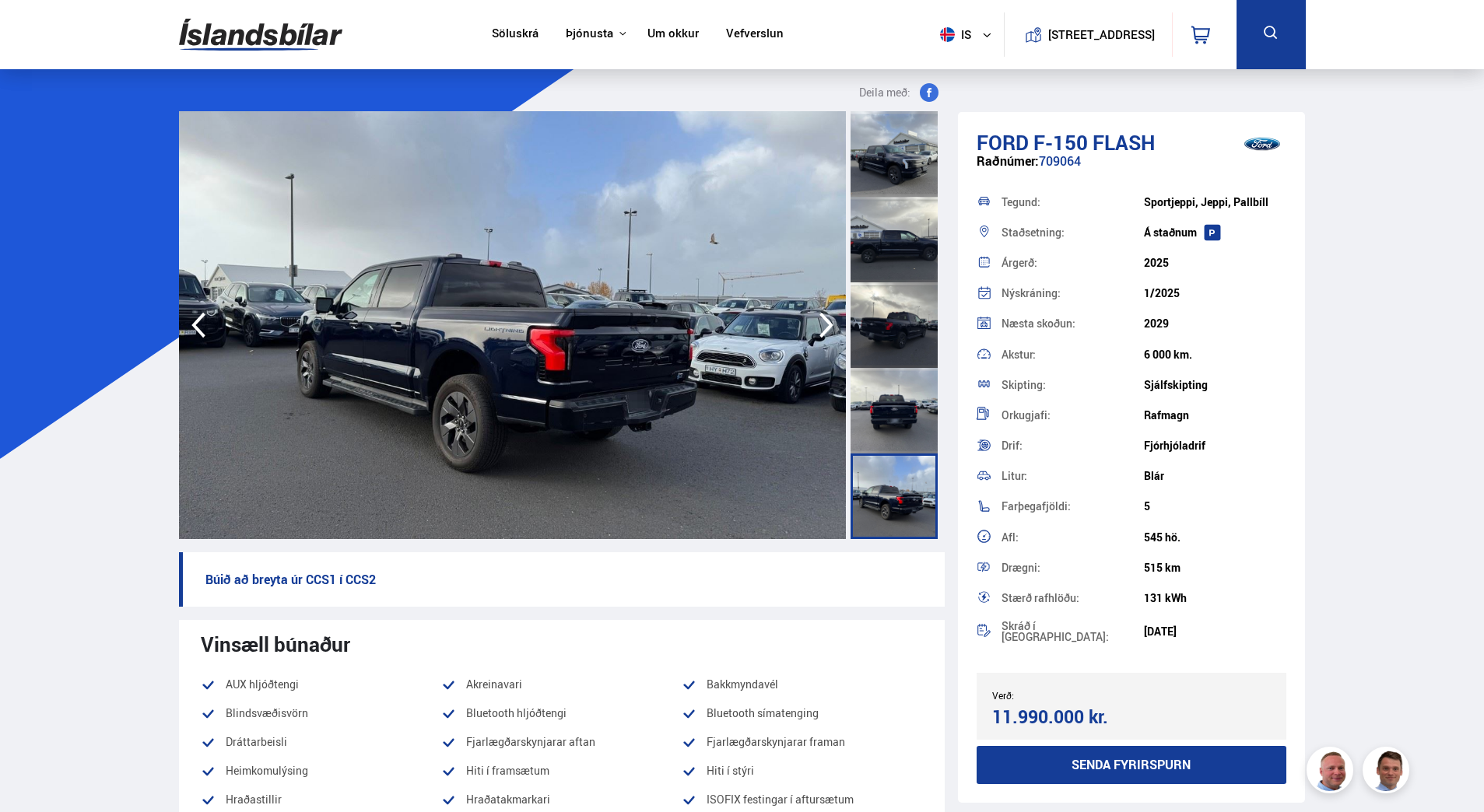
click at [823, 324] on icon "button" at bounding box center [826, 325] width 31 height 37
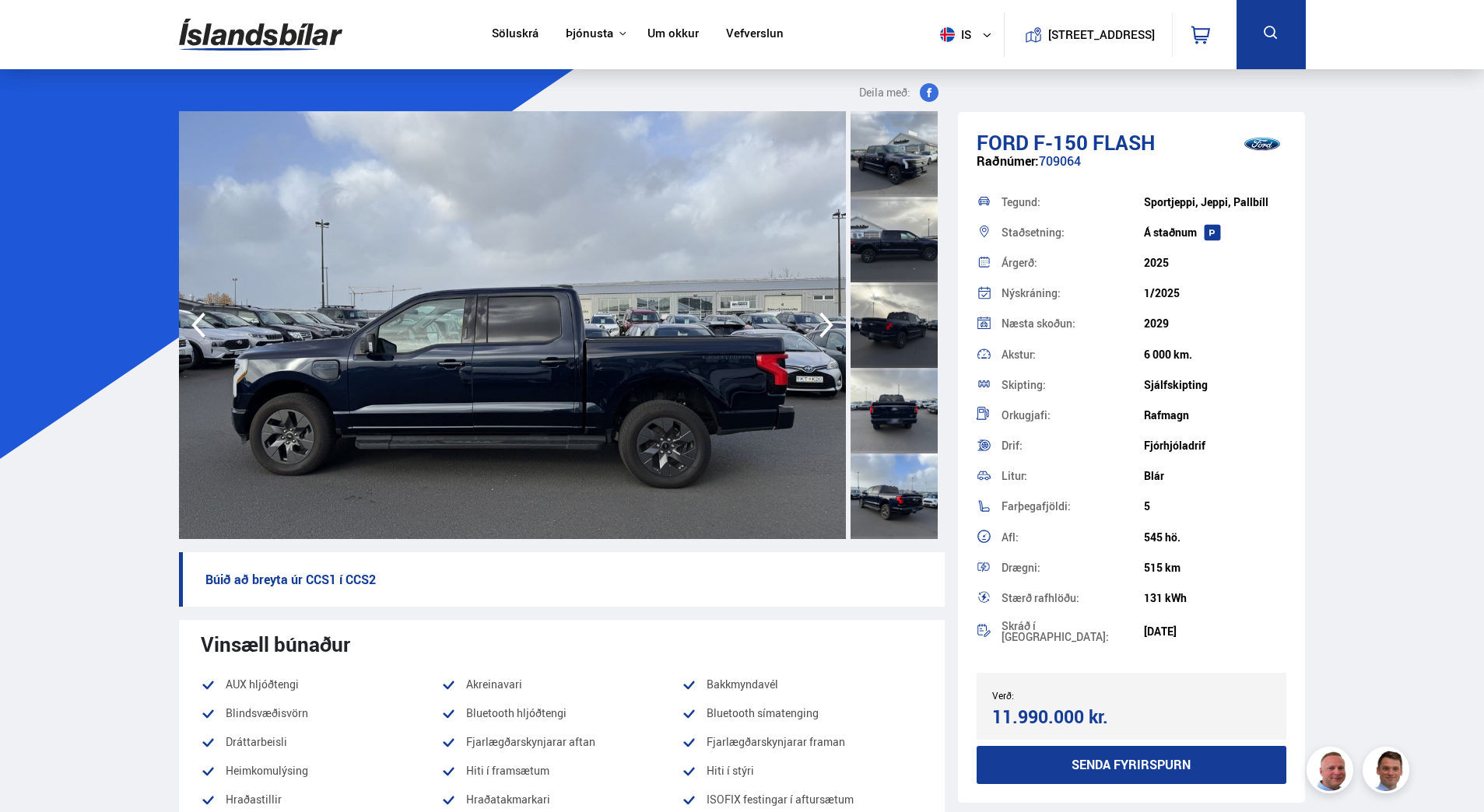
click at [823, 324] on icon "button" at bounding box center [826, 325] width 31 height 37
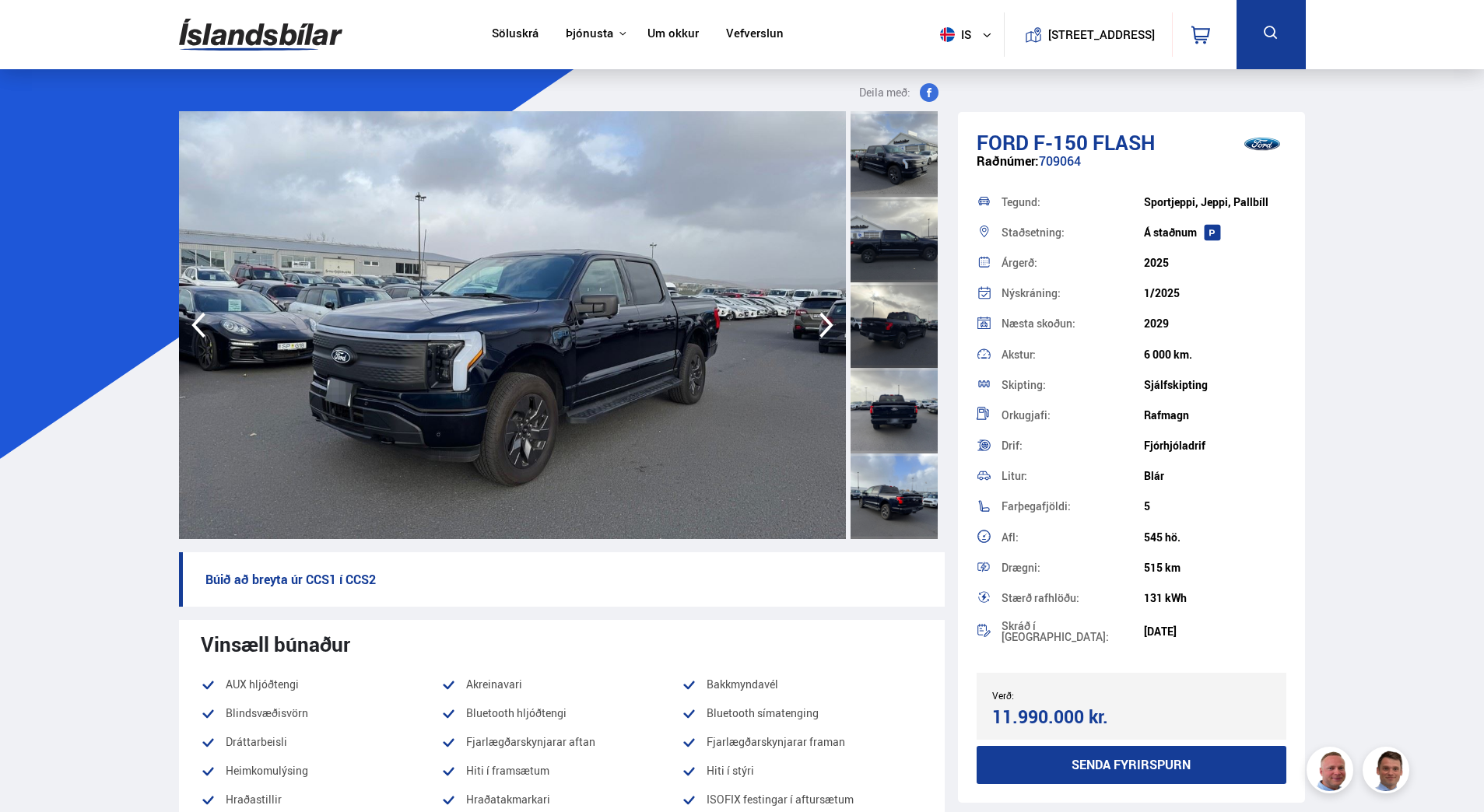
click at [823, 324] on icon "button" at bounding box center [826, 325] width 31 height 37
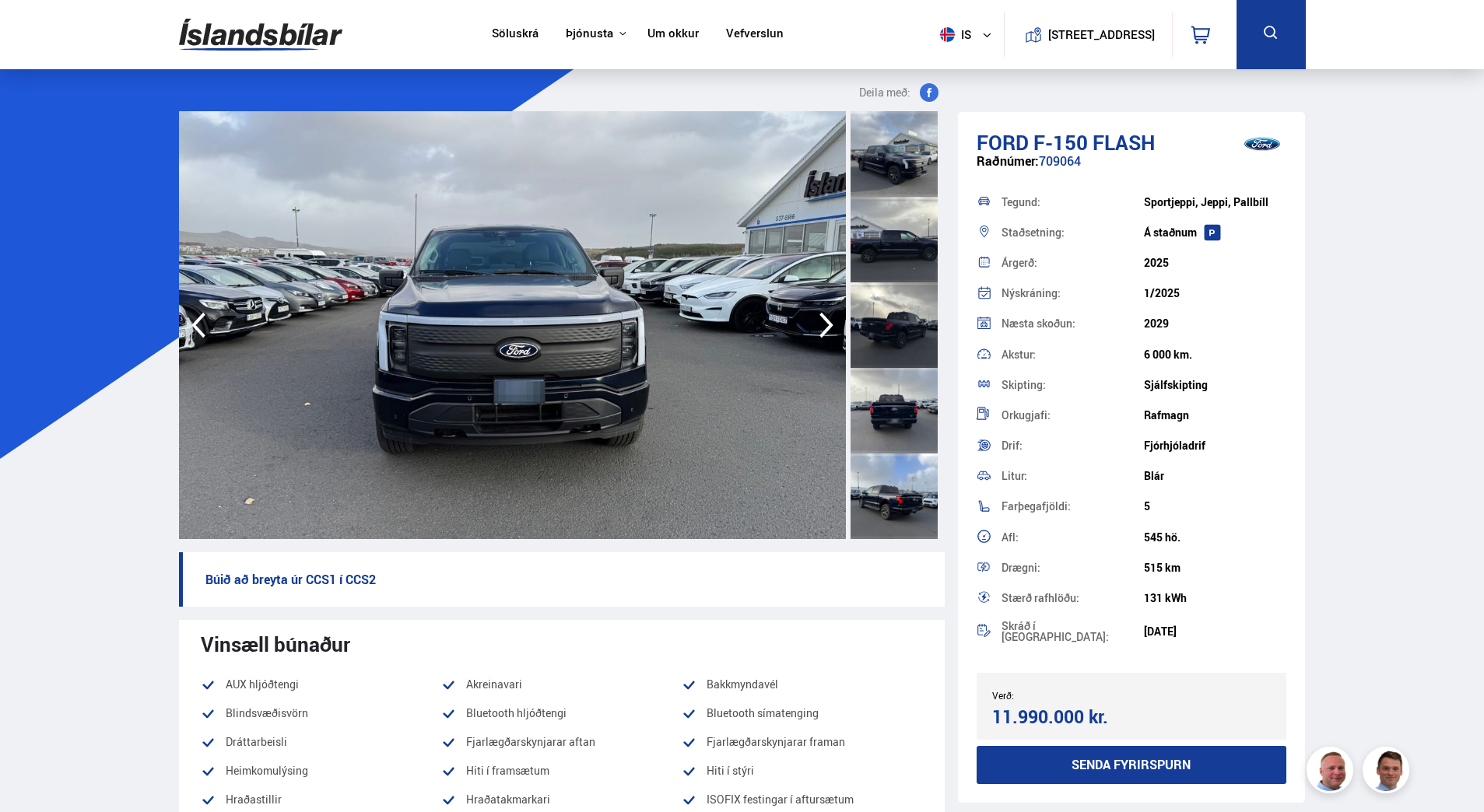
click at [823, 323] on icon "button" at bounding box center [826, 325] width 31 height 37
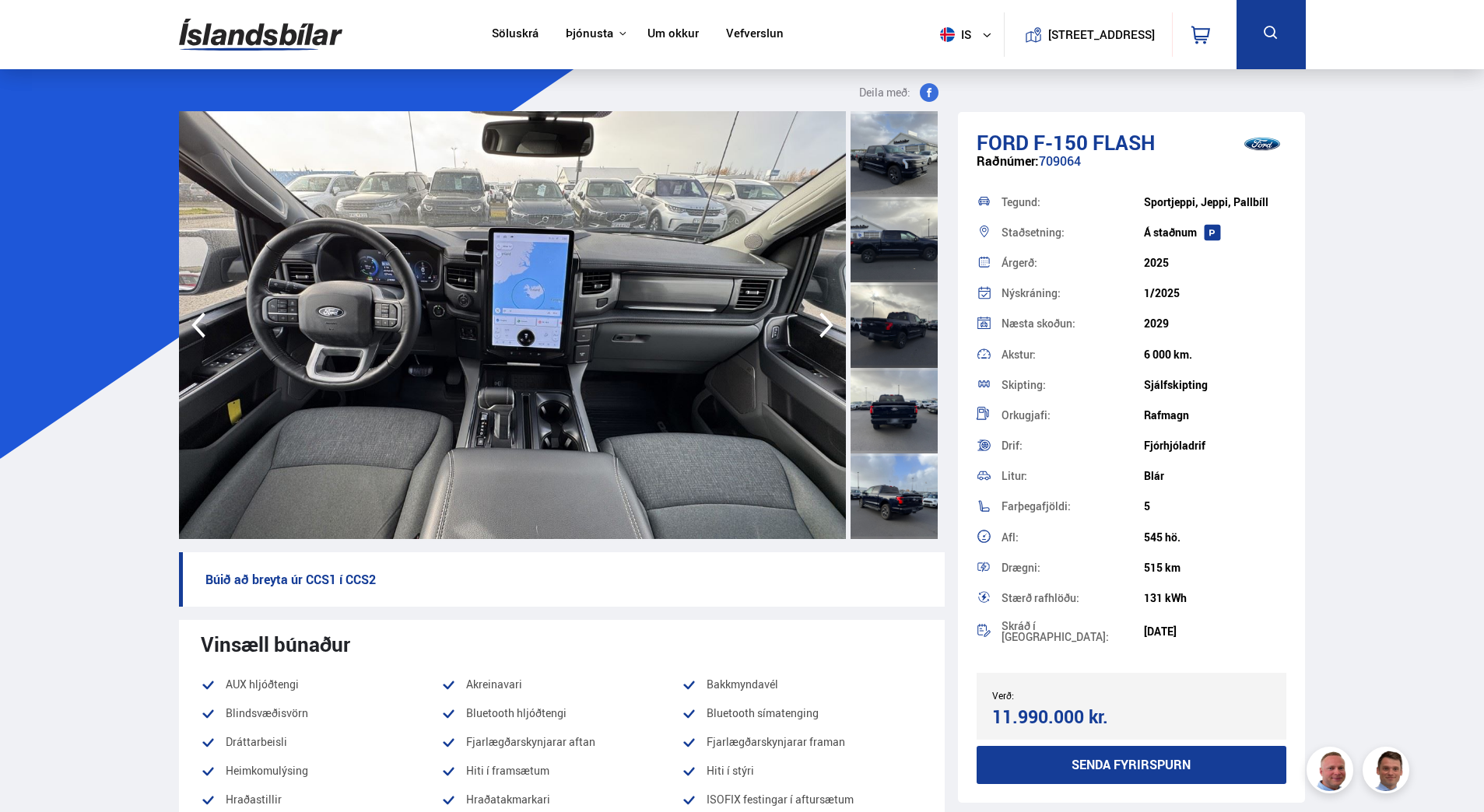
click at [823, 323] on icon "button" at bounding box center [826, 325] width 31 height 37
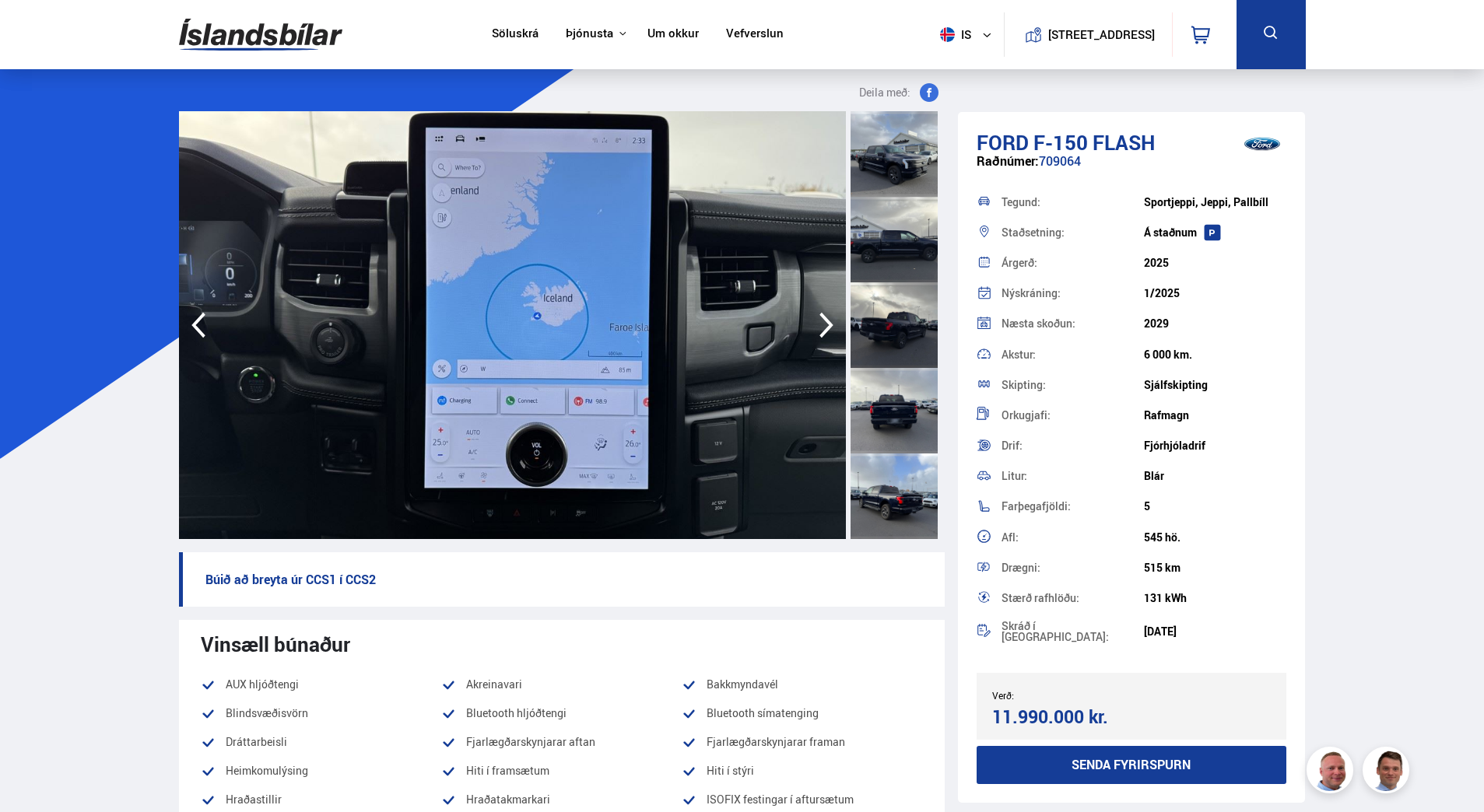
click at [823, 323] on icon "button" at bounding box center [826, 325] width 31 height 37
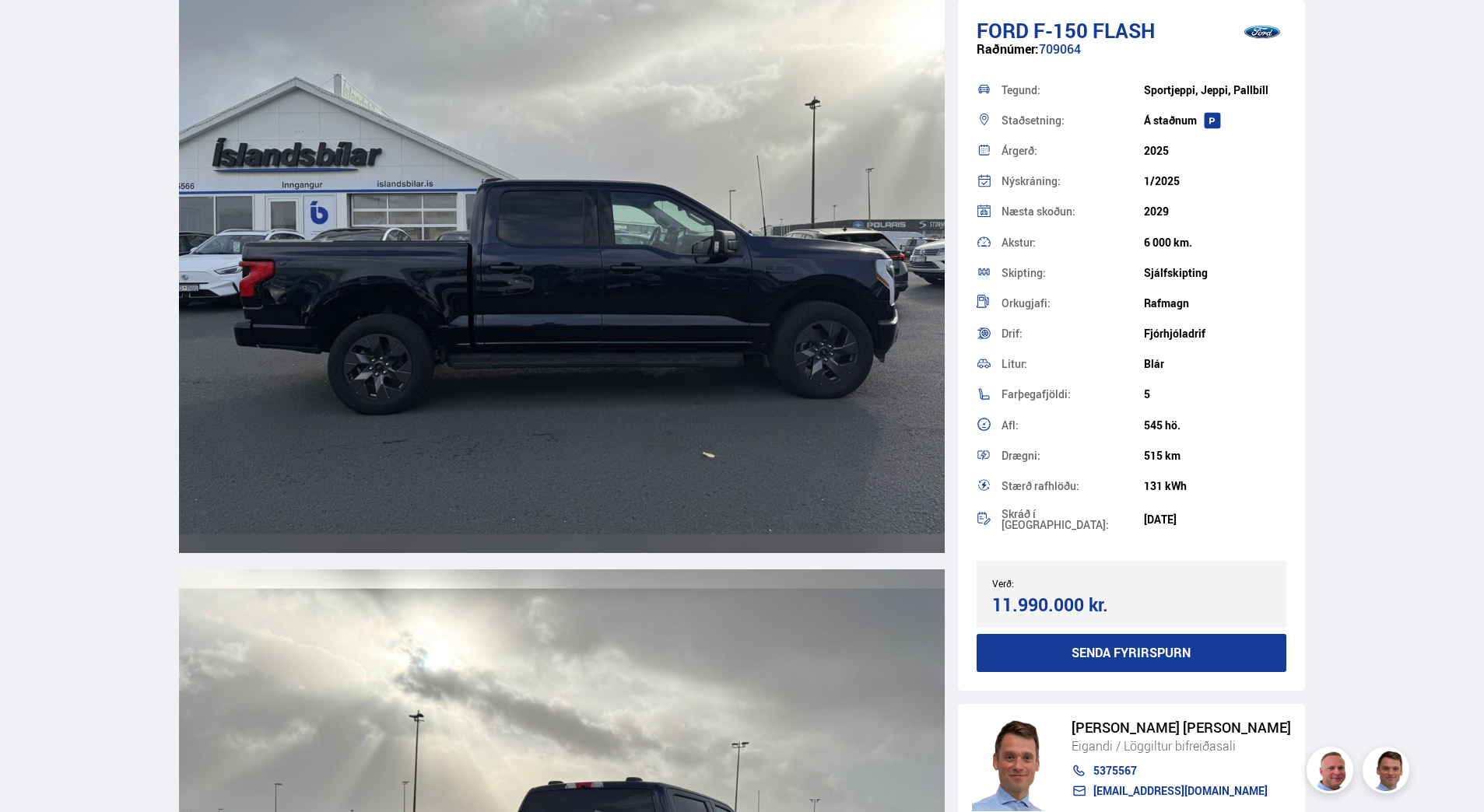
scroll to position [2801, 0]
